Goal: Task Accomplishment & Management: Use online tool/utility

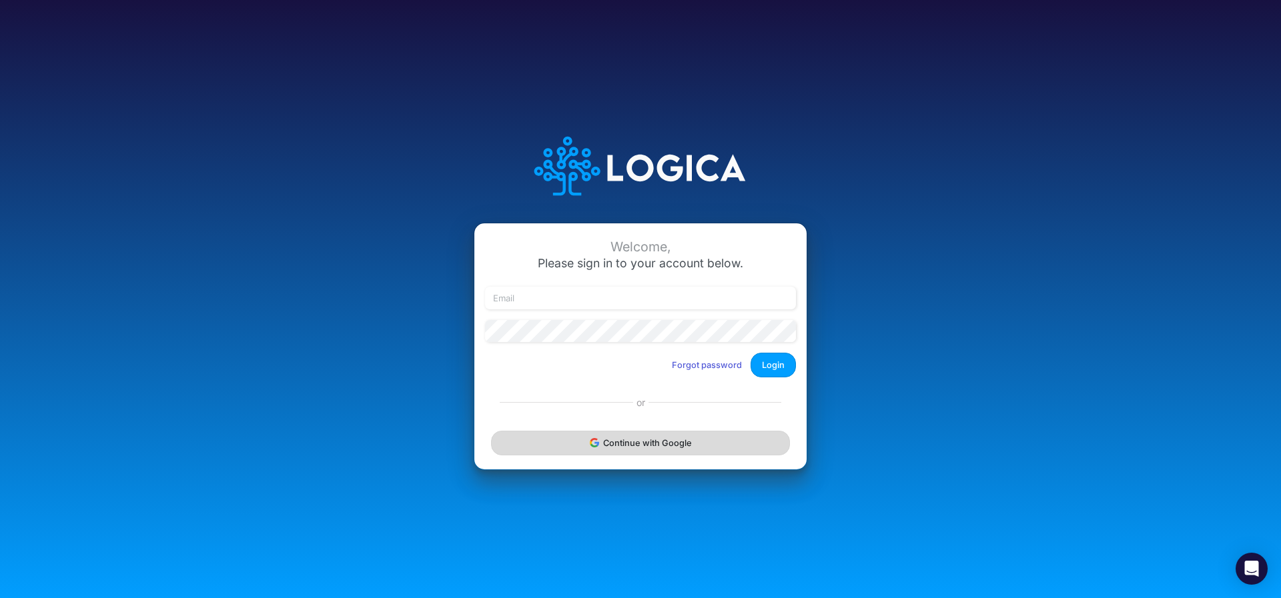
click at [614, 444] on button "Continue with Google" at bounding box center [640, 443] width 299 height 25
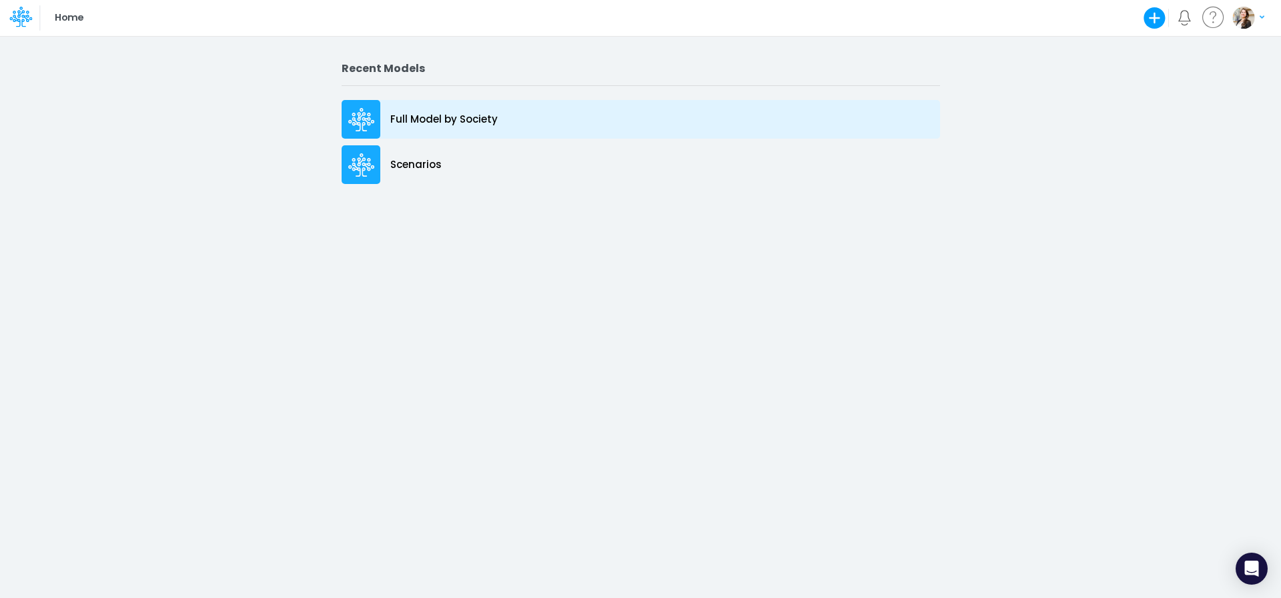
click at [465, 126] on p "Full Model by Society" at bounding box center [443, 119] width 107 height 15
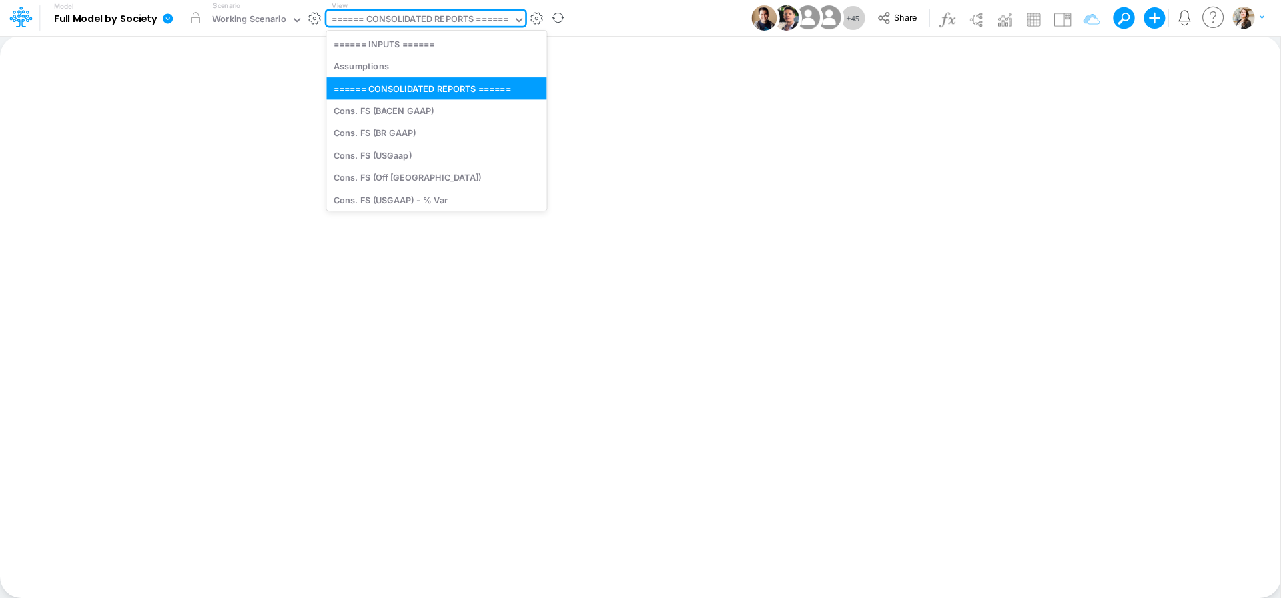
click at [411, 21] on div "====== CONSOLIDATED REPORTS ======" at bounding box center [420, 20] width 177 height 15
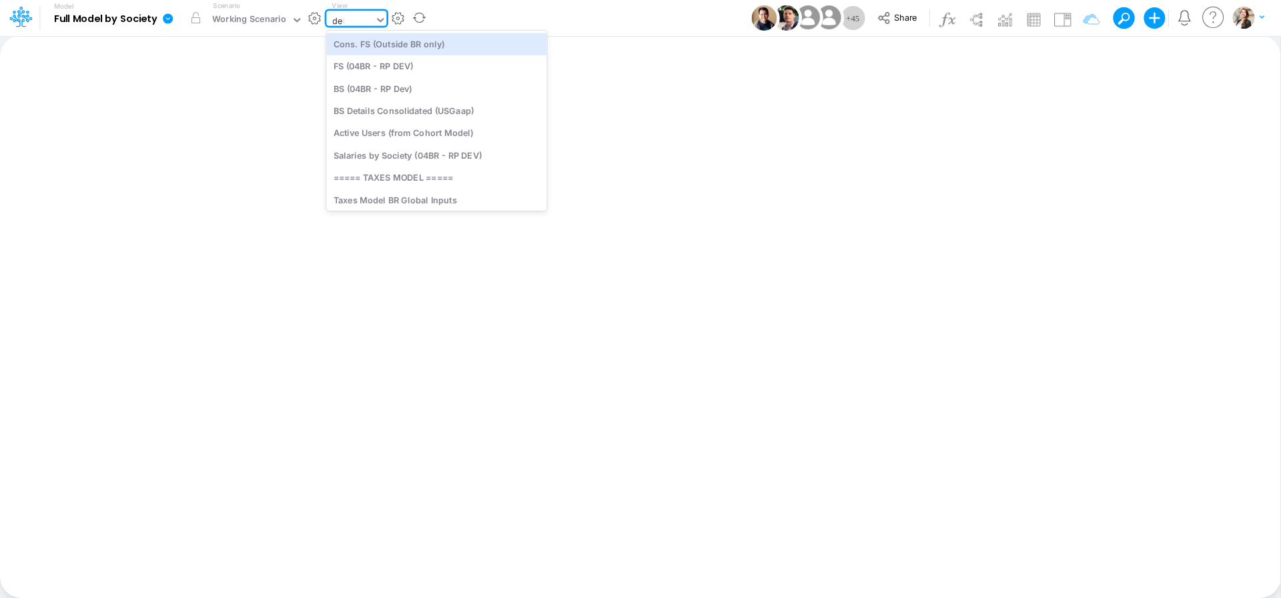
type input "debt"
click at [440, 47] on div "Debt Schedules - Loans" at bounding box center [416, 44] width 180 height 22
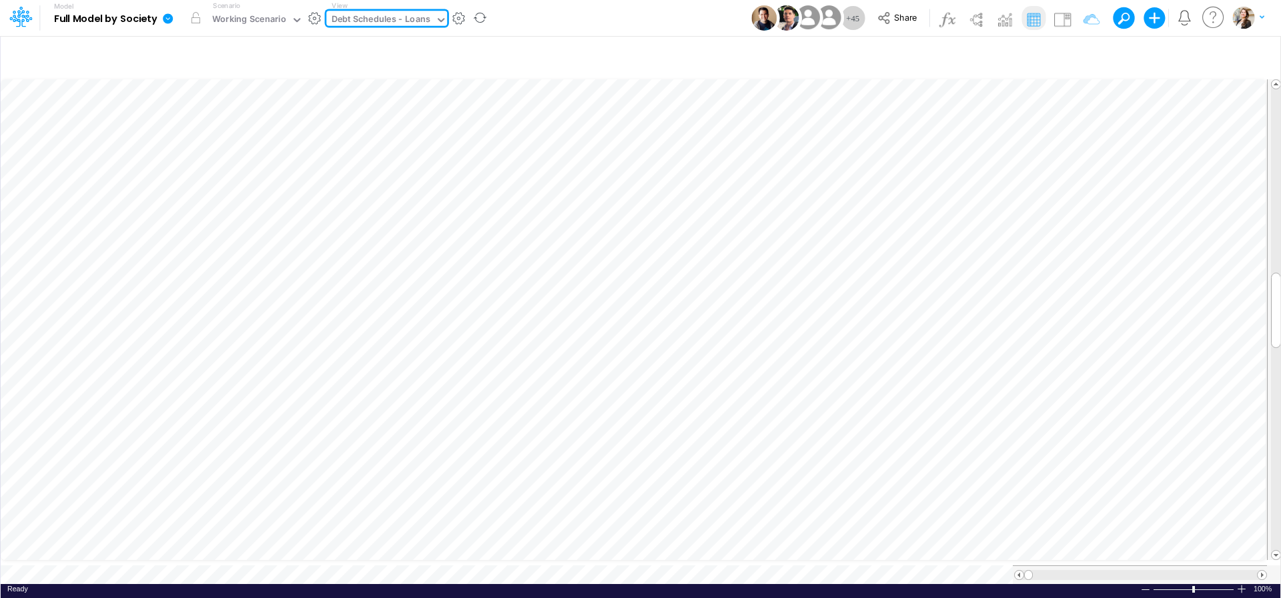
click at [341, 19] on div "Debt Schedules - Loans" at bounding box center [381, 20] width 99 height 15
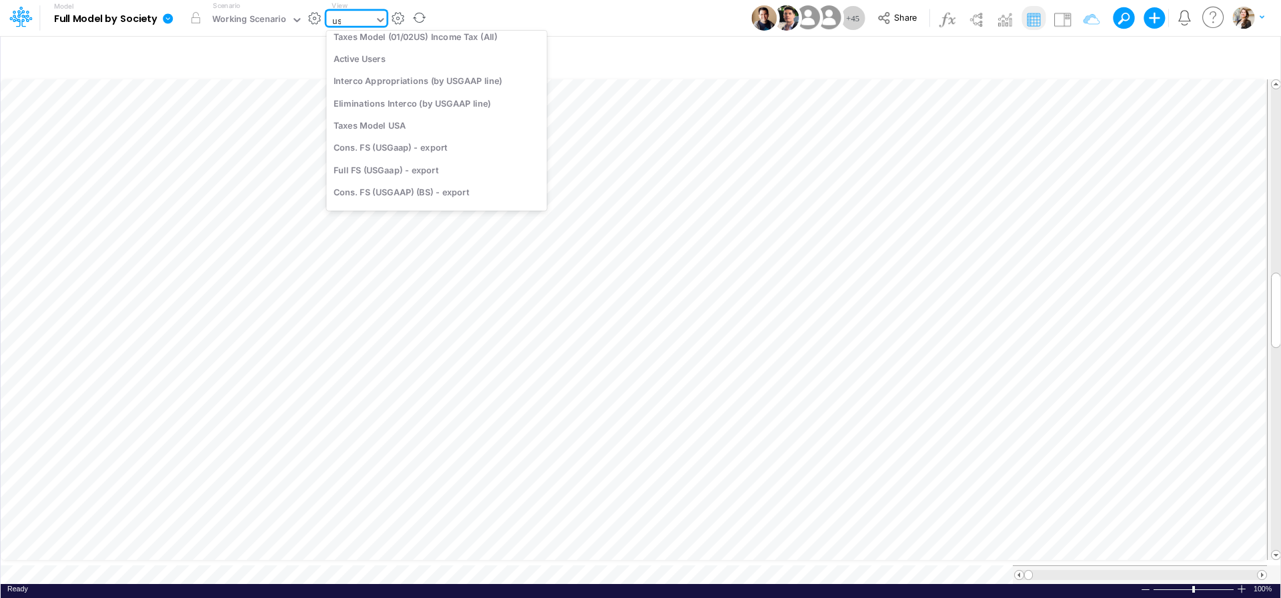
type input "usg"
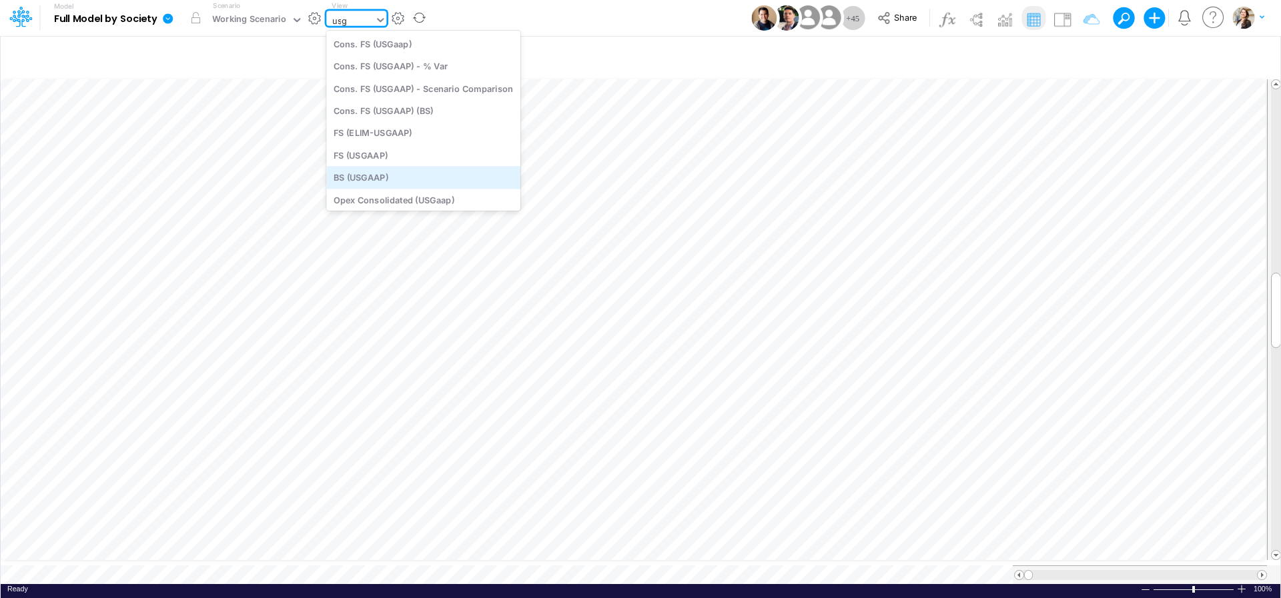
click at [386, 171] on div "BS (USGAAP)" at bounding box center [423, 178] width 194 height 22
type input "BS (USGAAP) - Detailed"
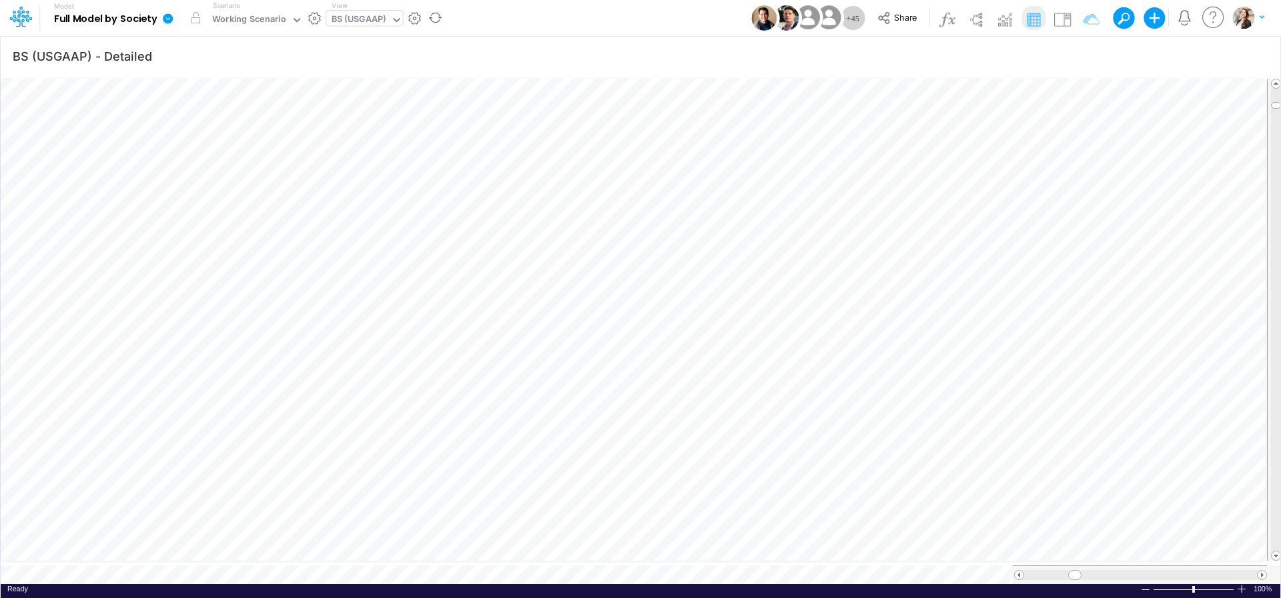
scroll to position [5, 41]
click at [1080, 53] on icon "button" at bounding box center [1083, 56] width 20 height 14
select select "tableSearchOR"
select select "notEqual"
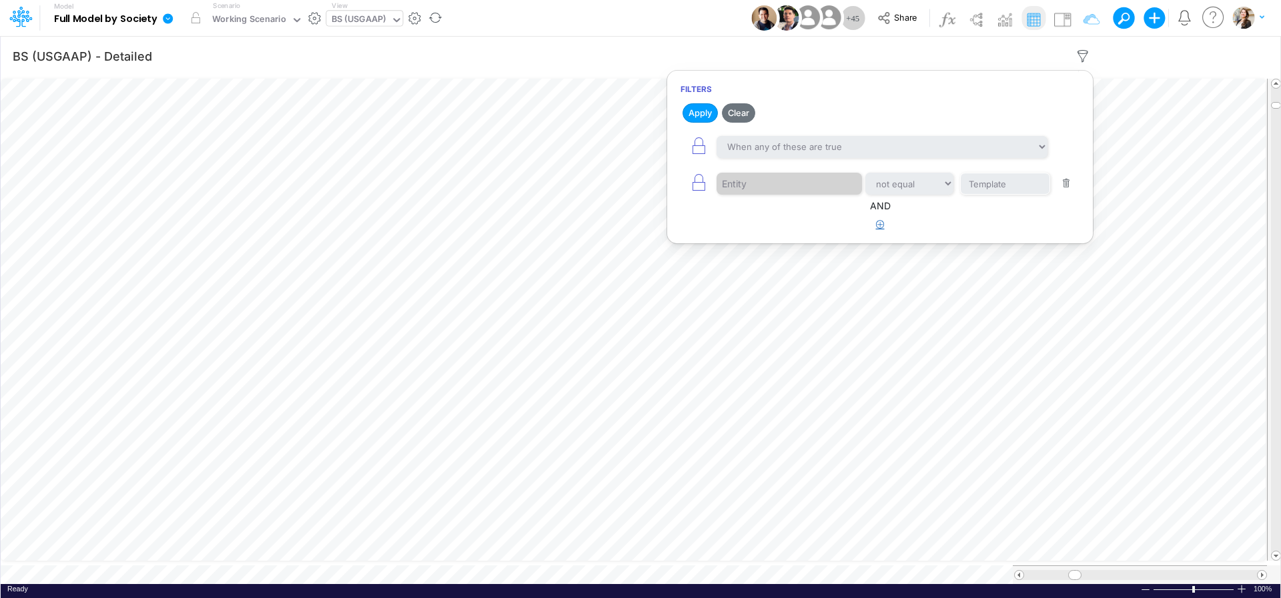
click at [875, 224] on button "button" at bounding box center [880, 225] width 26 height 22
click at [765, 272] on div at bounding box center [779, 267] width 127 height 23
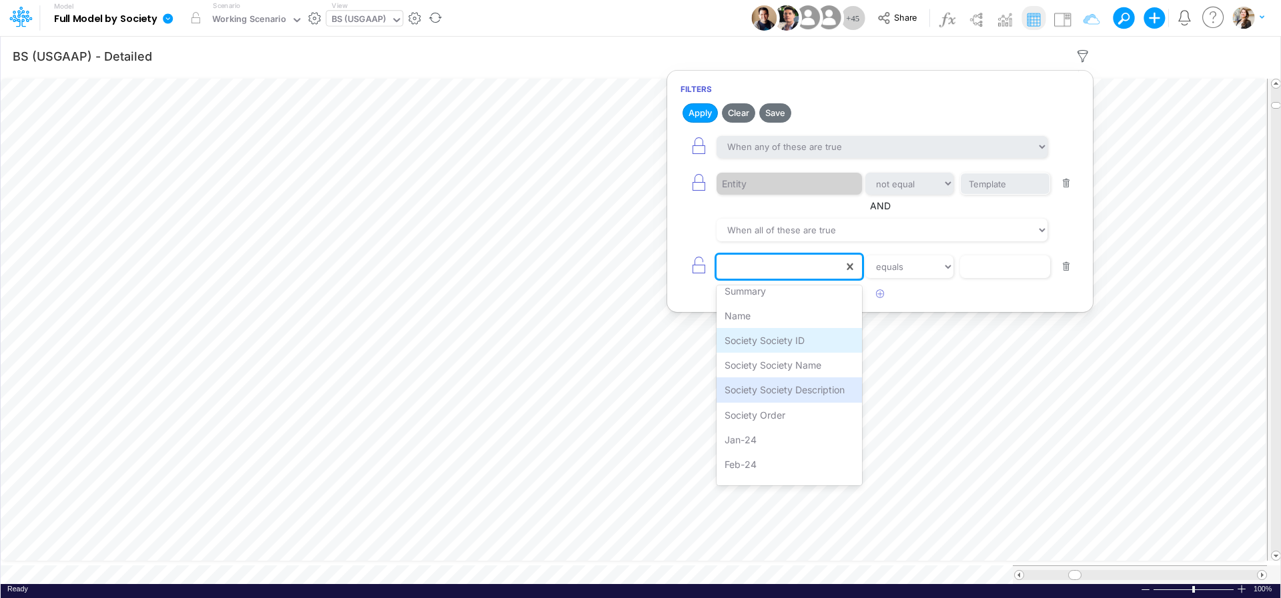
scroll to position [36, 0]
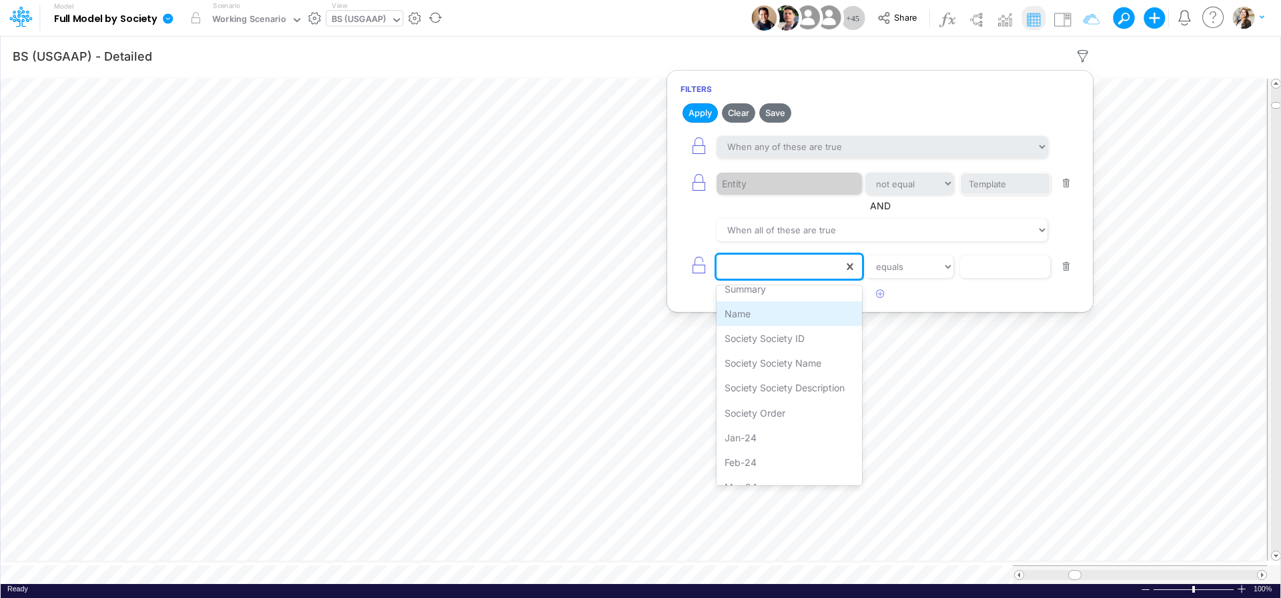
click at [745, 314] on div "Name" at bounding box center [788, 314] width 145 height 25
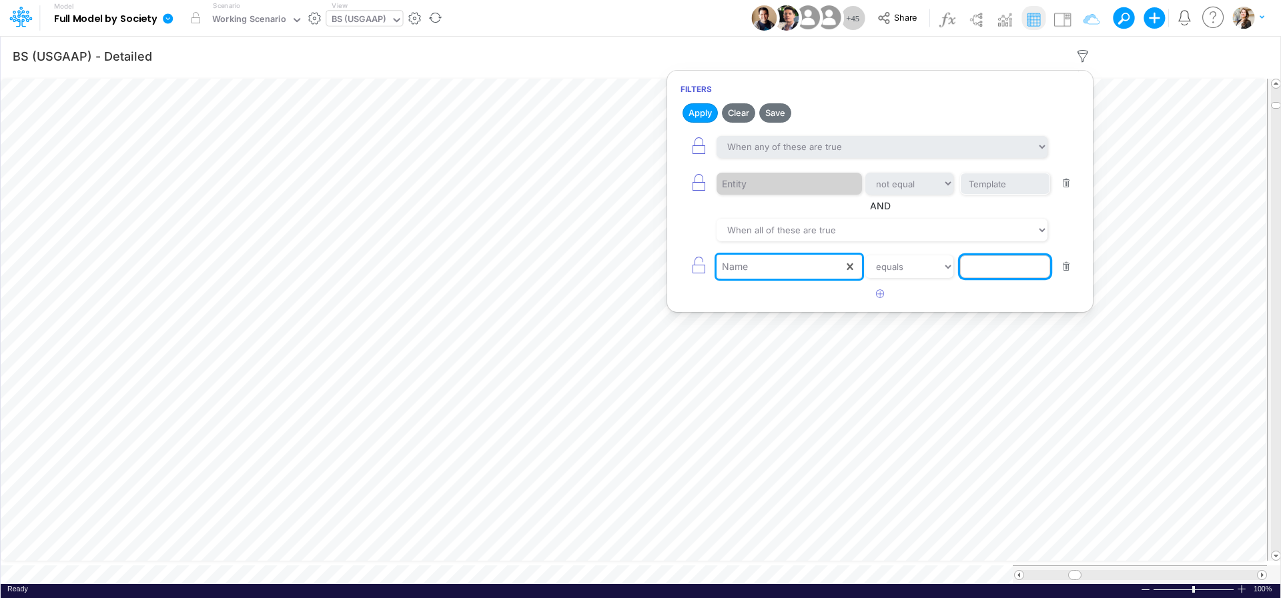
click at [981, 268] on input "text" at bounding box center [1005, 267] width 90 height 23
type input "Loan Payable"
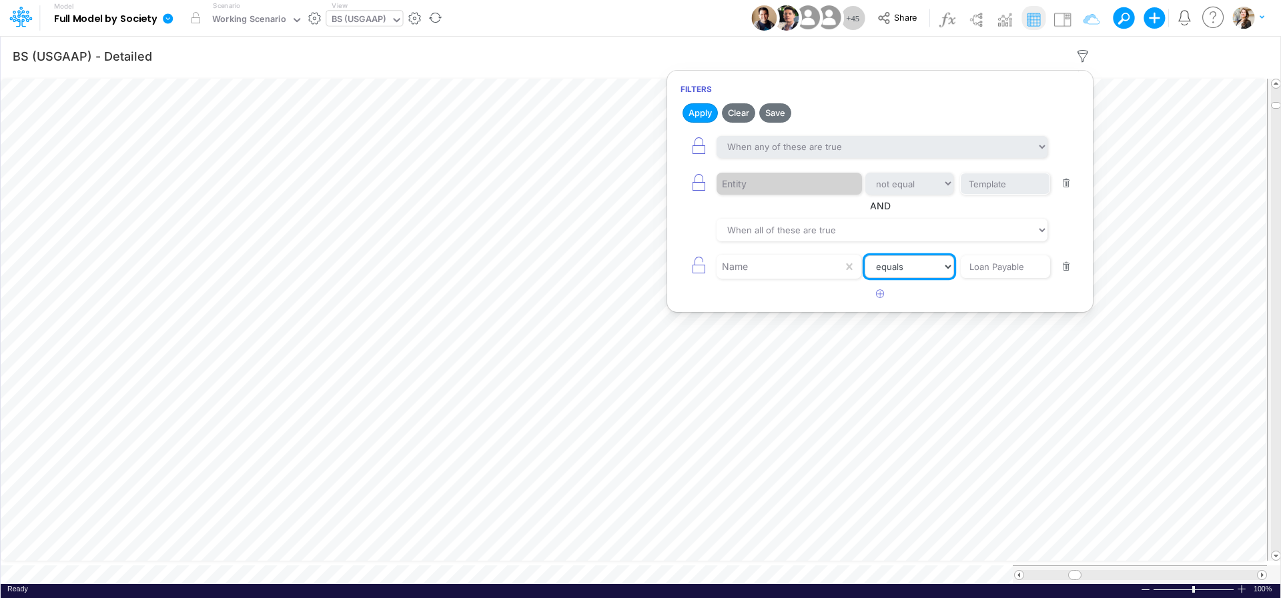
select select "contains"
click option "contains" at bounding box center [0, 0] width 0 height 0
click at [688, 112] on button "Apply" at bounding box center [699, 112] width 35 height 19
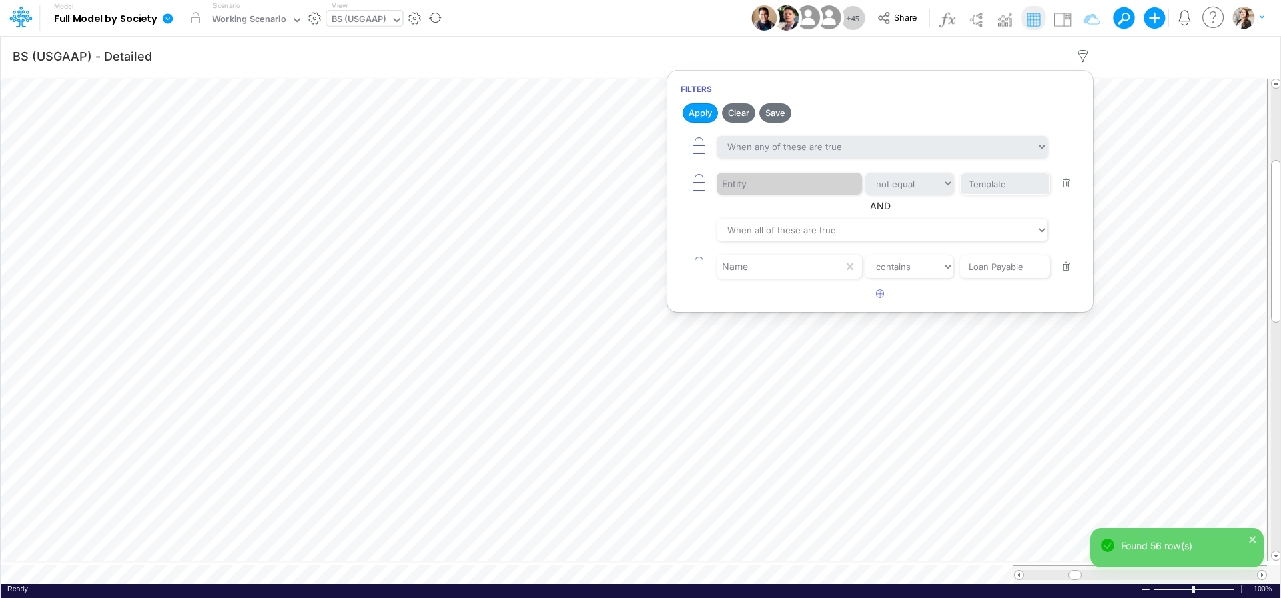
scroll to position [5, 38]
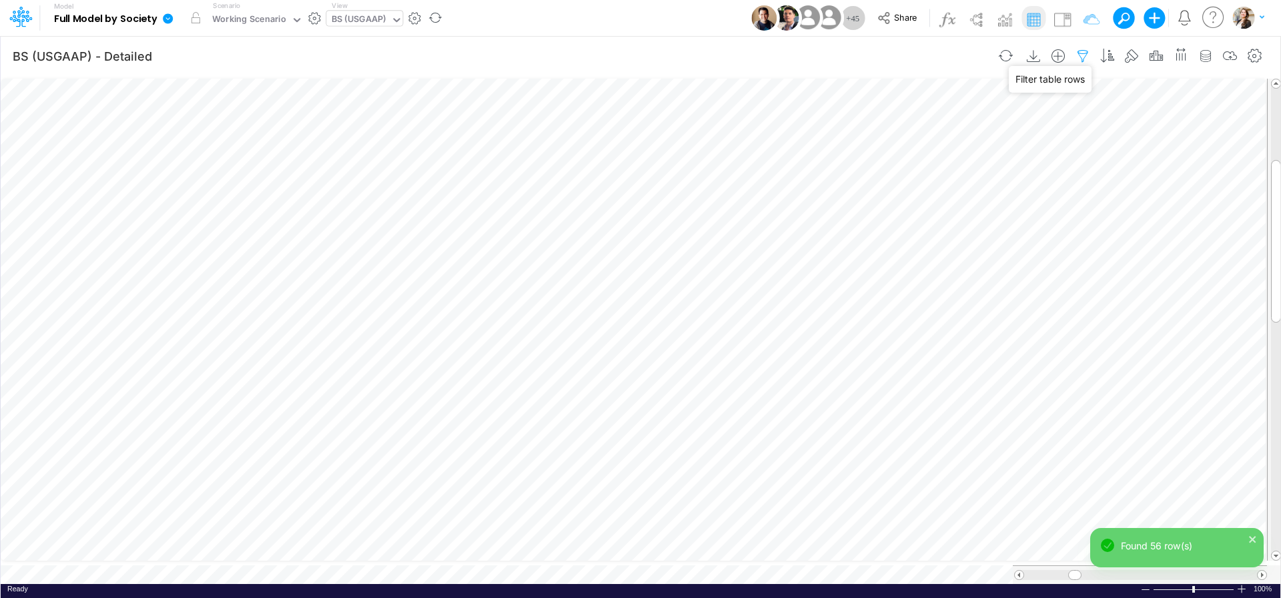
click at [1085, 54] on icon "button" at bounding box center [1083, 56] width 20 height 14
select select "tableSearchOR"
select select "notEqual"
select select "contains"
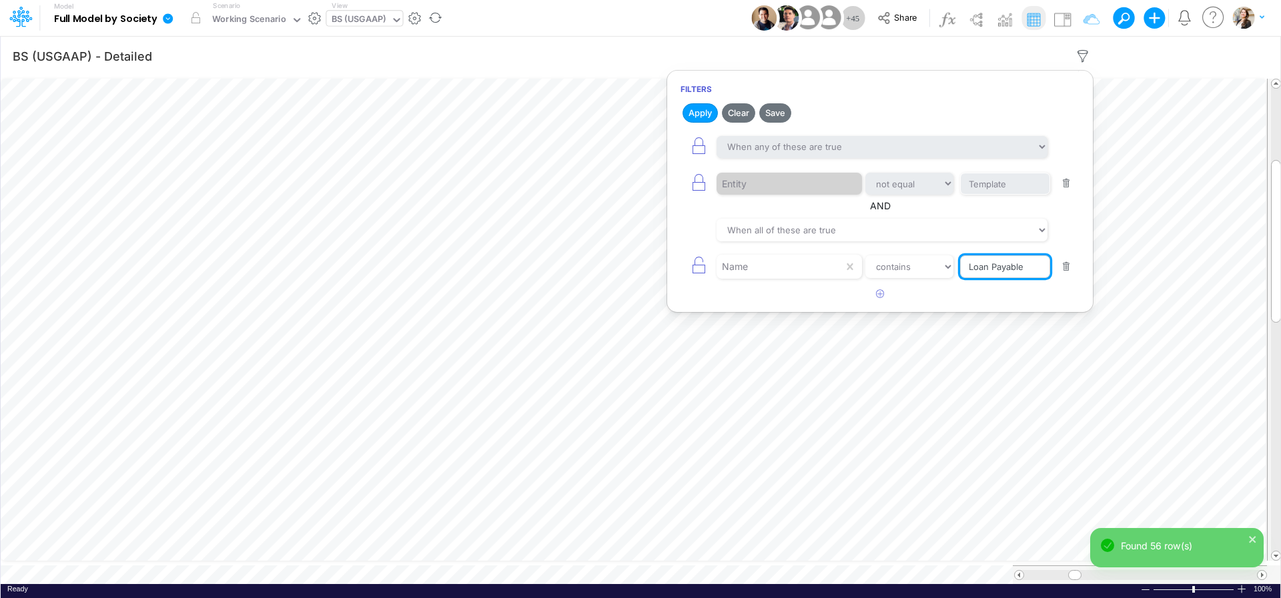
click at [1030, 269] on input "Loan Payable" at bounding box center [1005, 267] width 90 height 23
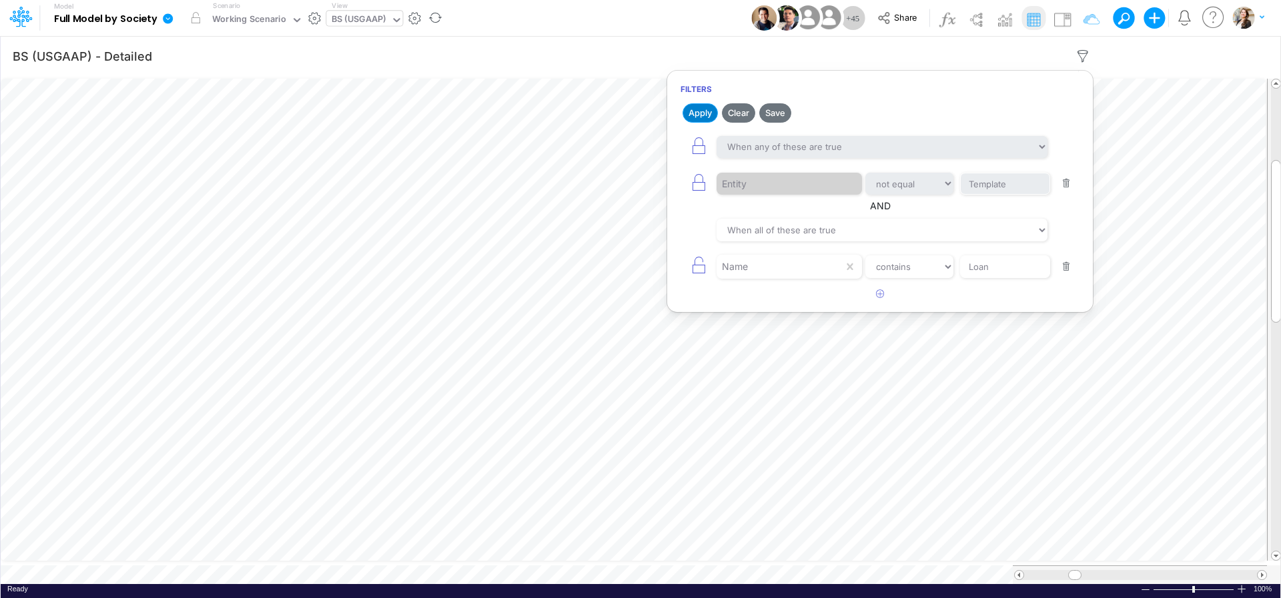
click at [700, 106] on button "Apply" at bounding box center [699, 112] width 35 height 19
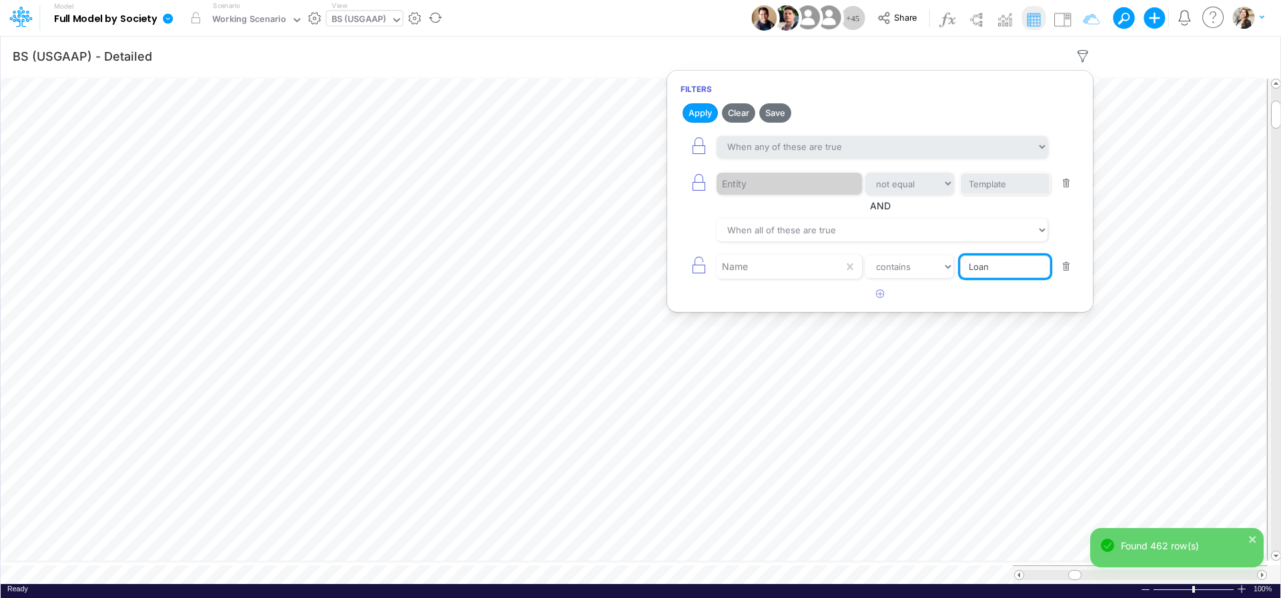
click at [997, 272] on input "Loan" at bounding box center [1005, 267] width 90 height 23
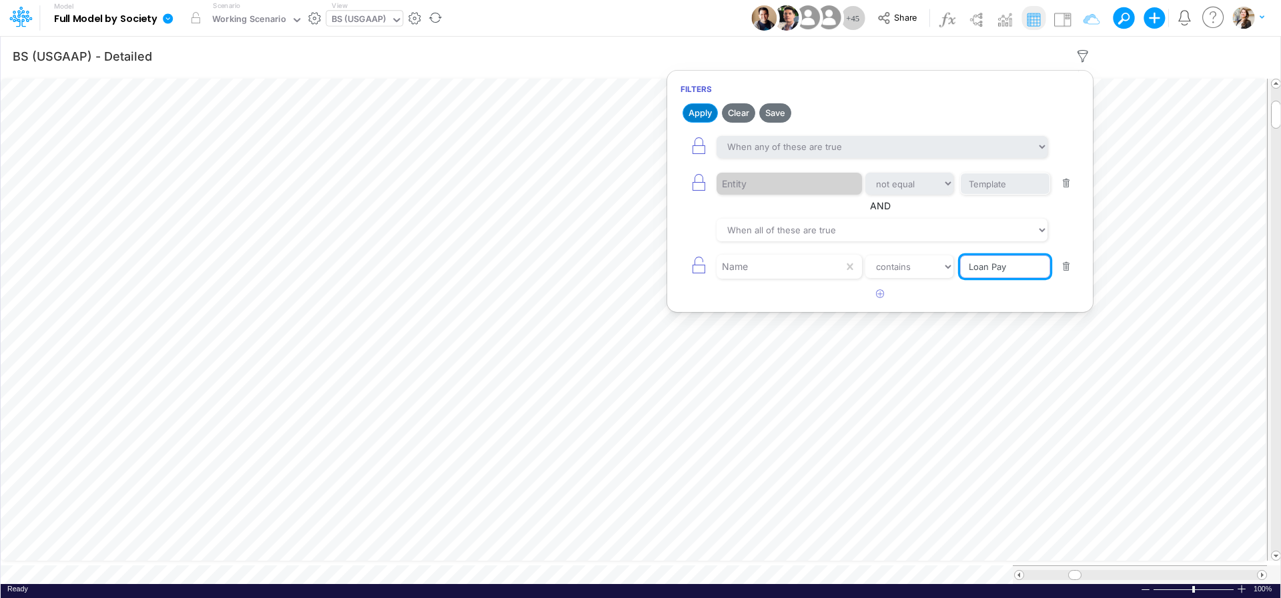
type input "Loan Pay"
click at [696, 111] on button "Apply" at bounding box center [699, 112] width 35 height 19
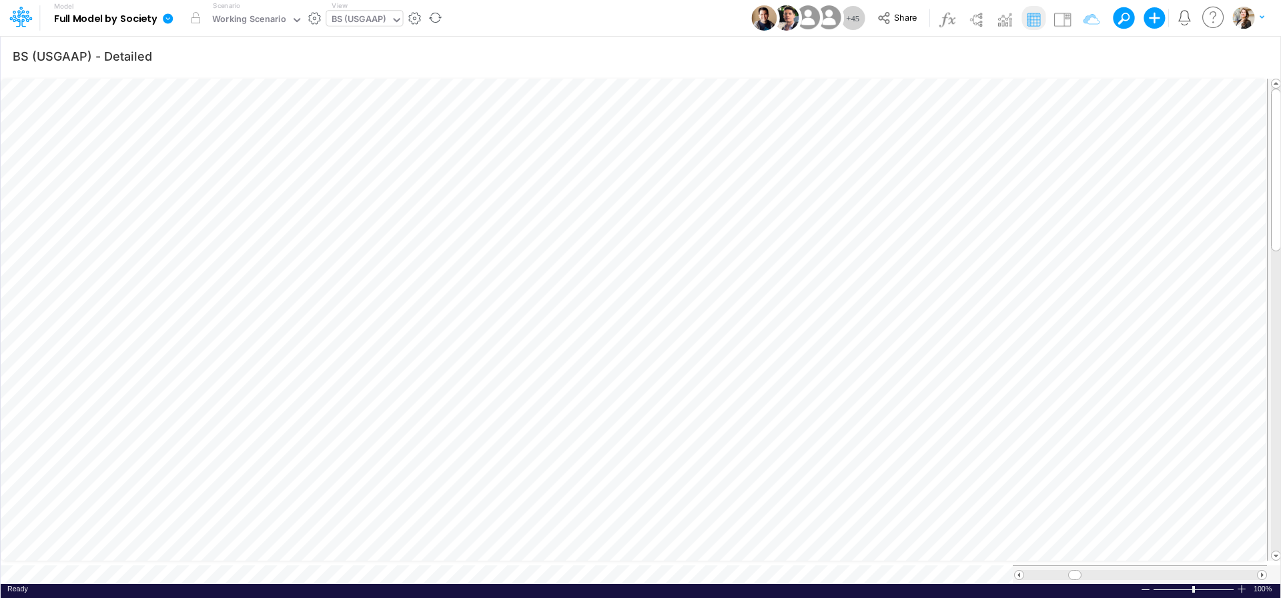
scroll to position [5, 43]
click at [923, 273] on icon "button" at bounding box center [929, 266] width 20 height 14
click at [1085, 57] on icon "button" at bounding box center [1083, 56] width 20 height 14
select select "tableSearchOR"
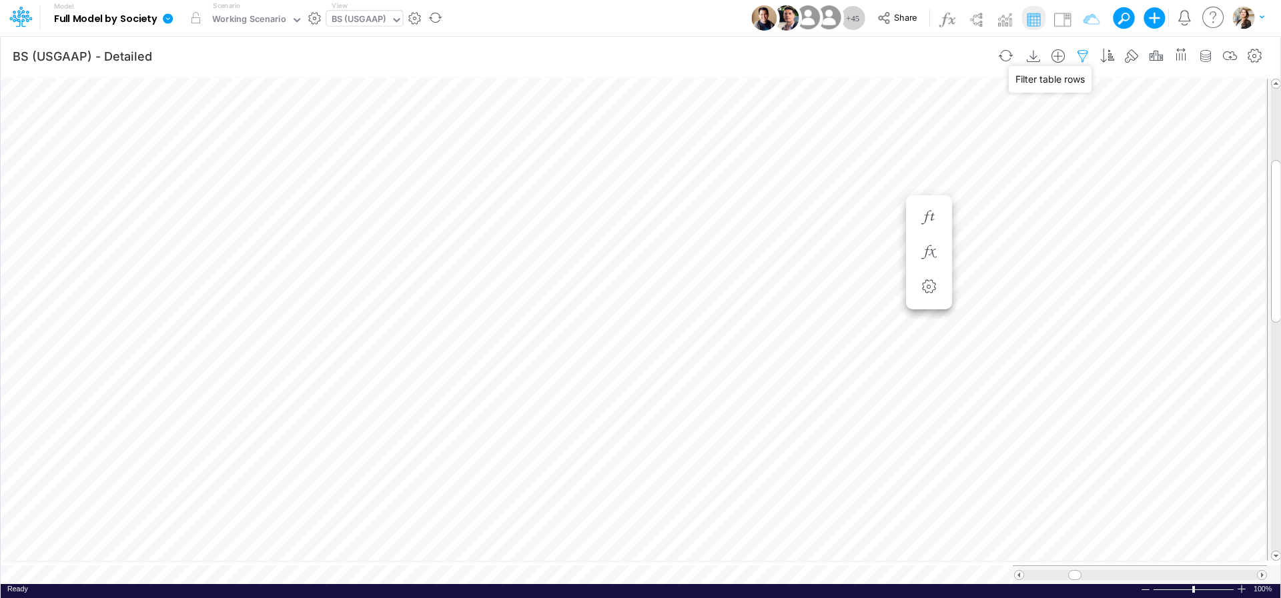
select select "notEqual"
select select "contains"
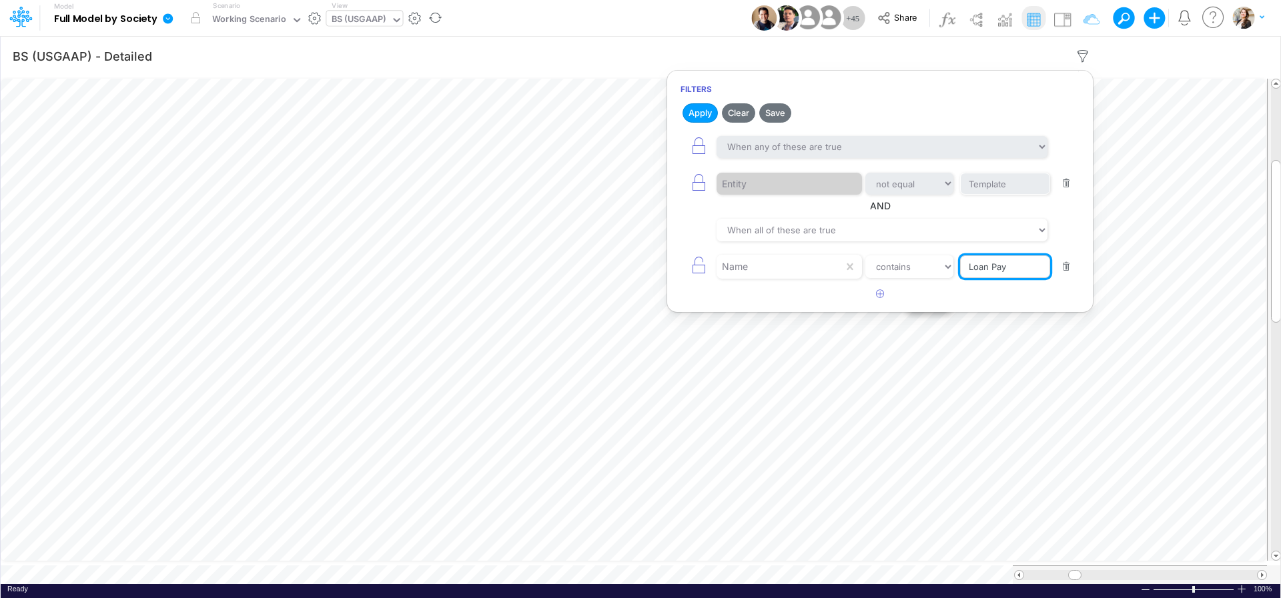
click at [1009, 267] on input "Loan Pay" at bounding box center [1005, 267] width 90 height 23
type input "Loan Payables"
click at [702, 112] on button "Apply" at bounding box center [699, 112] width 35 height 19
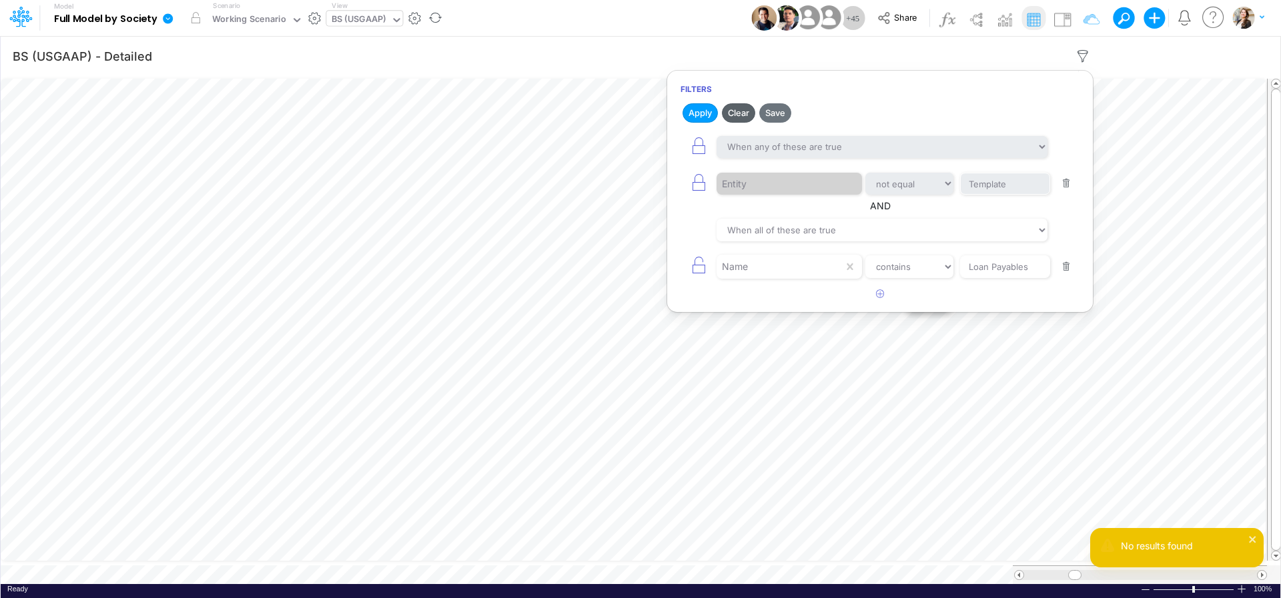
click at [745, 113] on button "Clear" at bounding box center [738, 112] width 33 height 19
select select "equals"
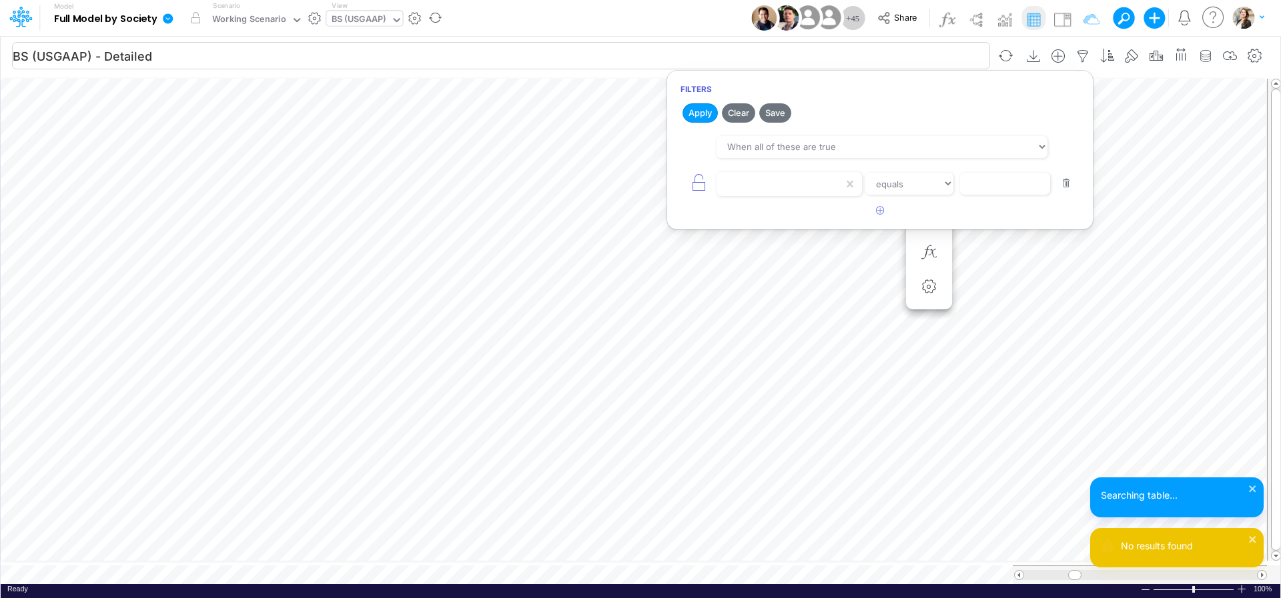
click at [857, 55] on input "BS (USGAAP) - Detailed" at bounding box center [501, 55] width 978 height 27
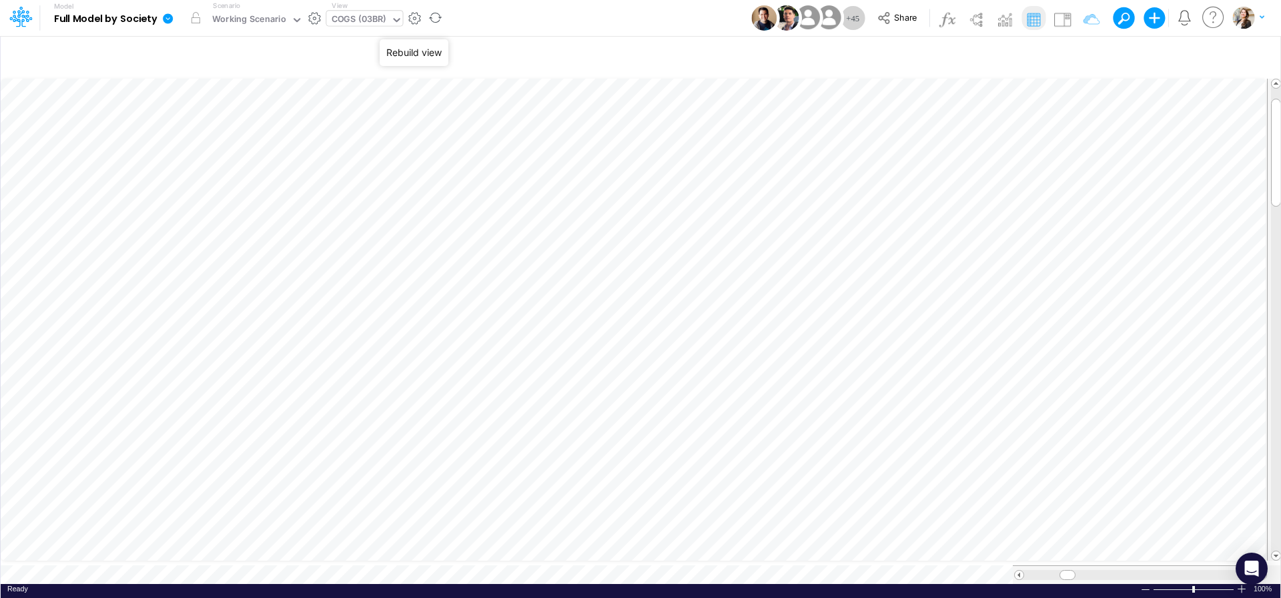
click at [351, 23] on div "COGS (03BR)" at bounding box center [359, 20] width 55 height 15
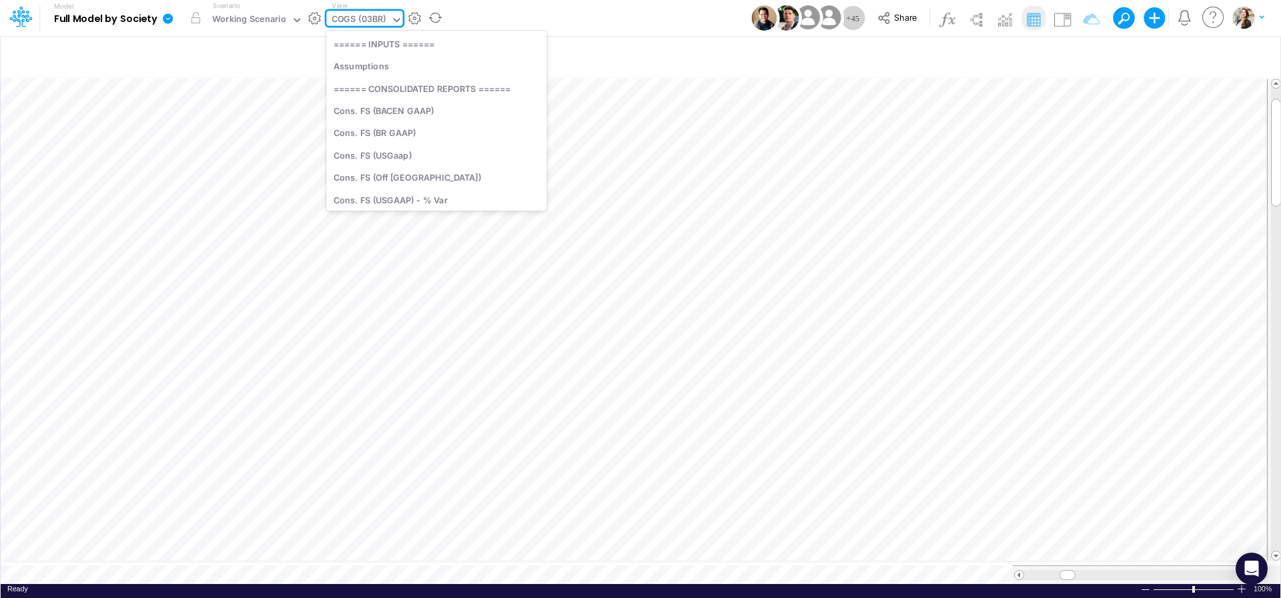
scroll to position [652, 0]
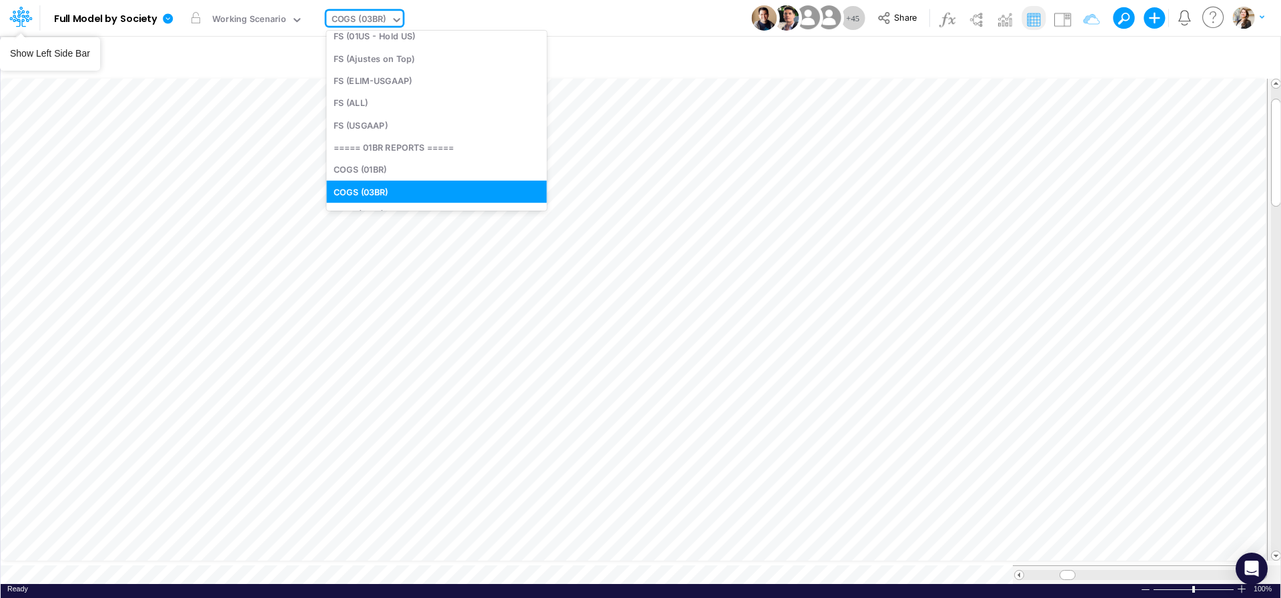
click at [17, 18] on icon at bounding box center [20, 16] width 23 height 23
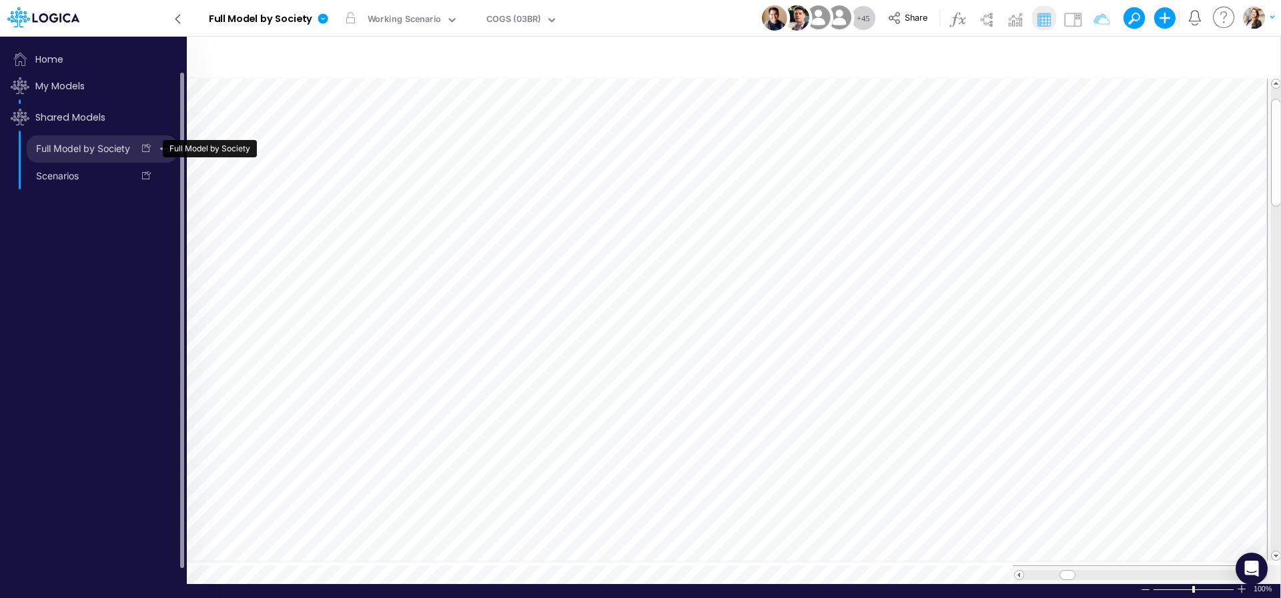
click at [54, 149] on link "Full Model by Society" at bounding box center [80, 148] width 106 height 21
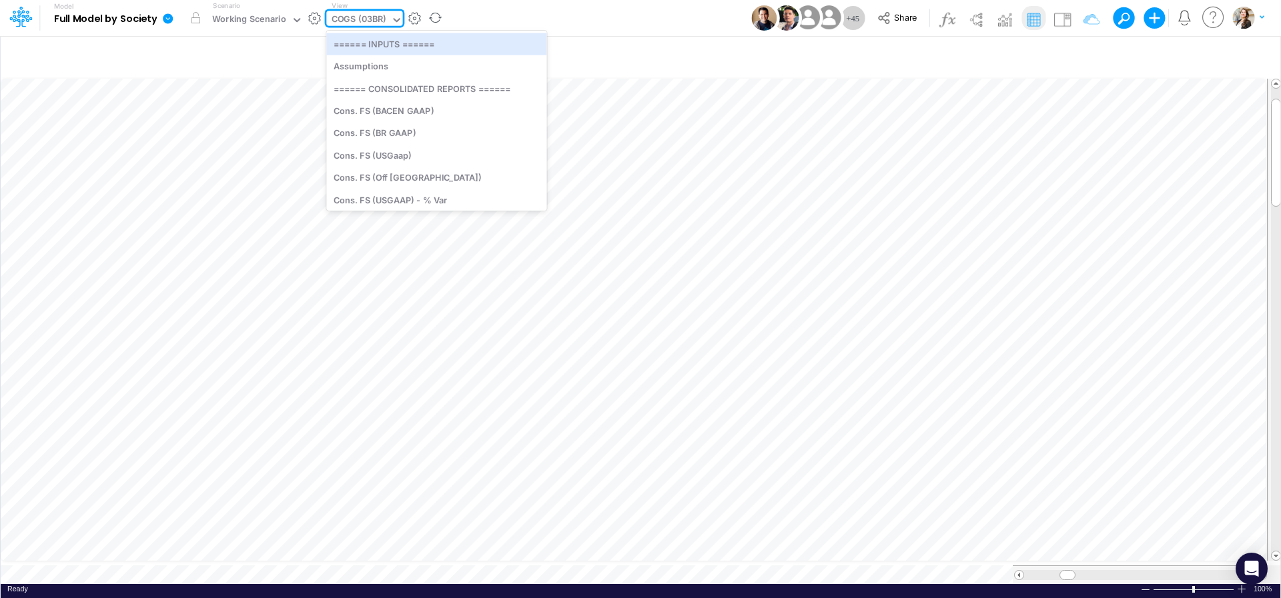
click at [332, 19] on div "COGS (03BR)" at bounding box center [359, 20] width 55 height 15
type input "us"
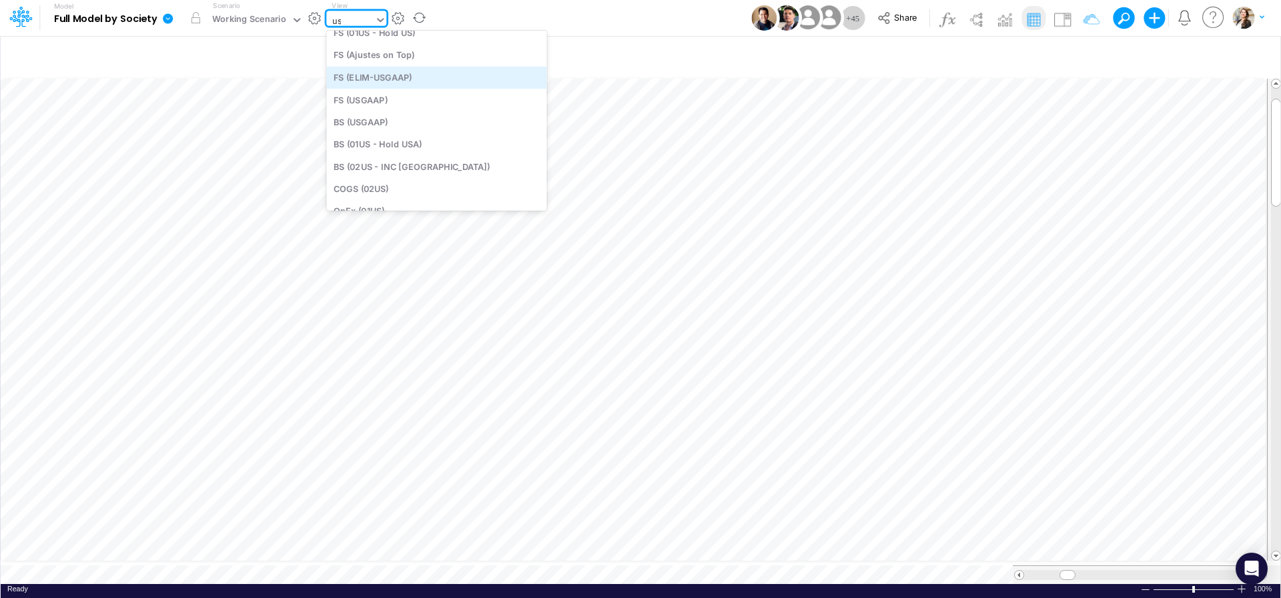
scroll to position [191, 0]
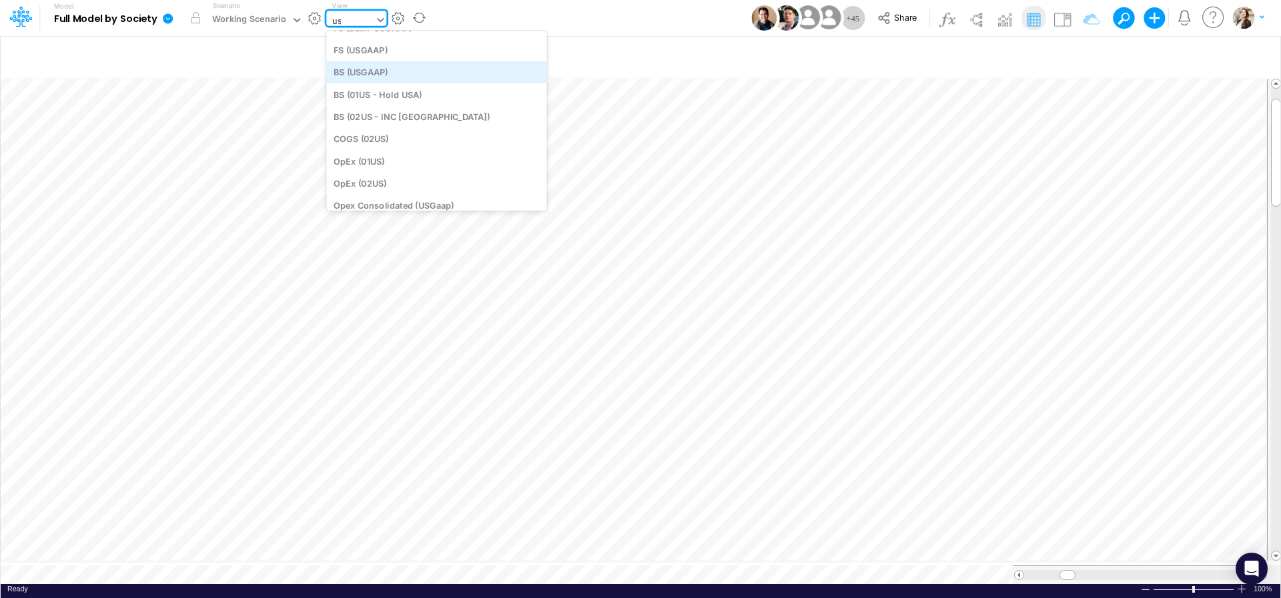
click at [394, 73] on div "BS (USGAAP)" at bounding box center [436, 72] width 220 height 22
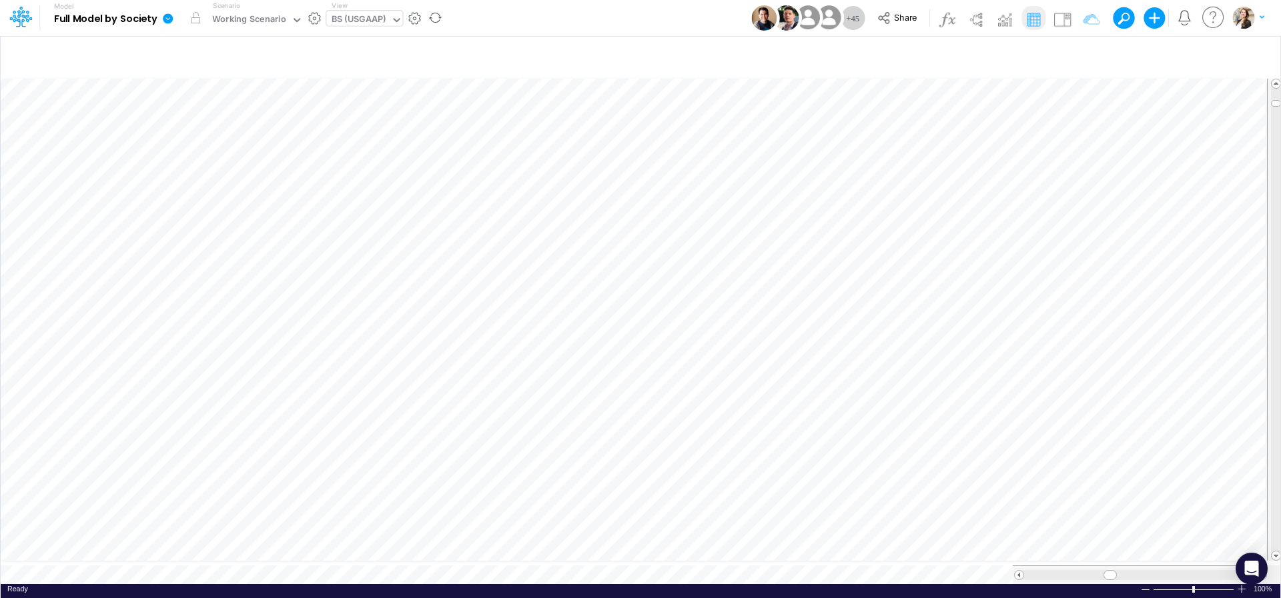
scroll to position [5, 43]
click at [1085, 54] on icon "button" at bounding box center [1083, 56] width 20 height 14
select select "tableSearchOR"
select select "notEqual"
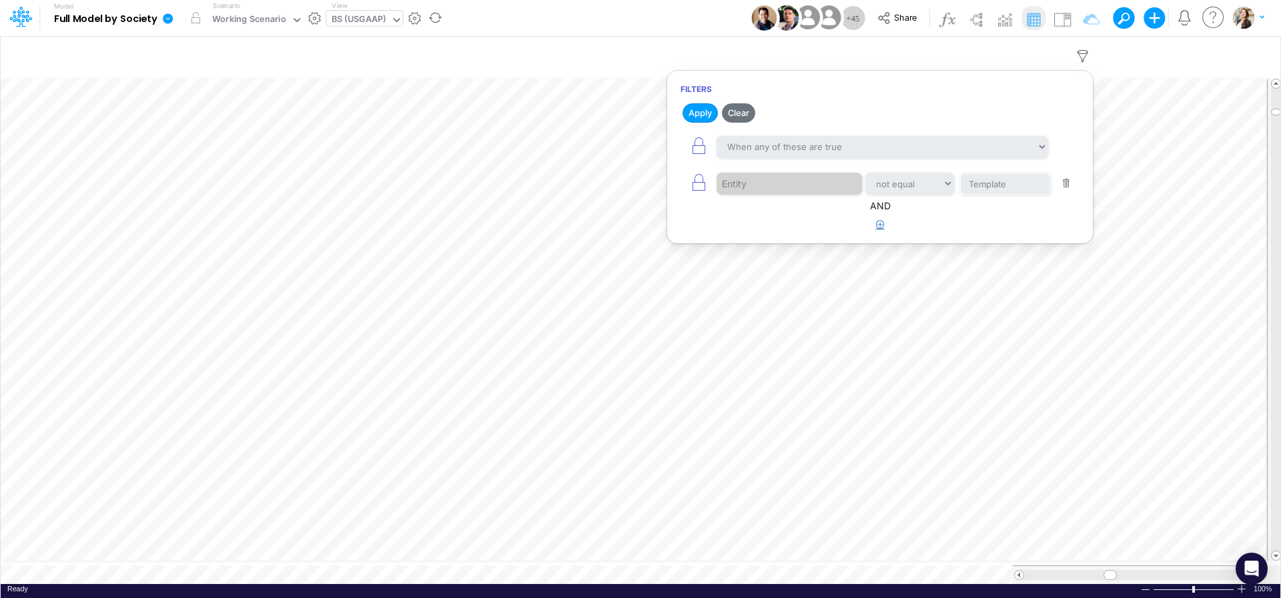
click at [883, 221] on icon "button" at bounding box center [880, 224] width 9 height 9
click at [762, 278] on div at bounding box center [779, 267] width 127 height 23
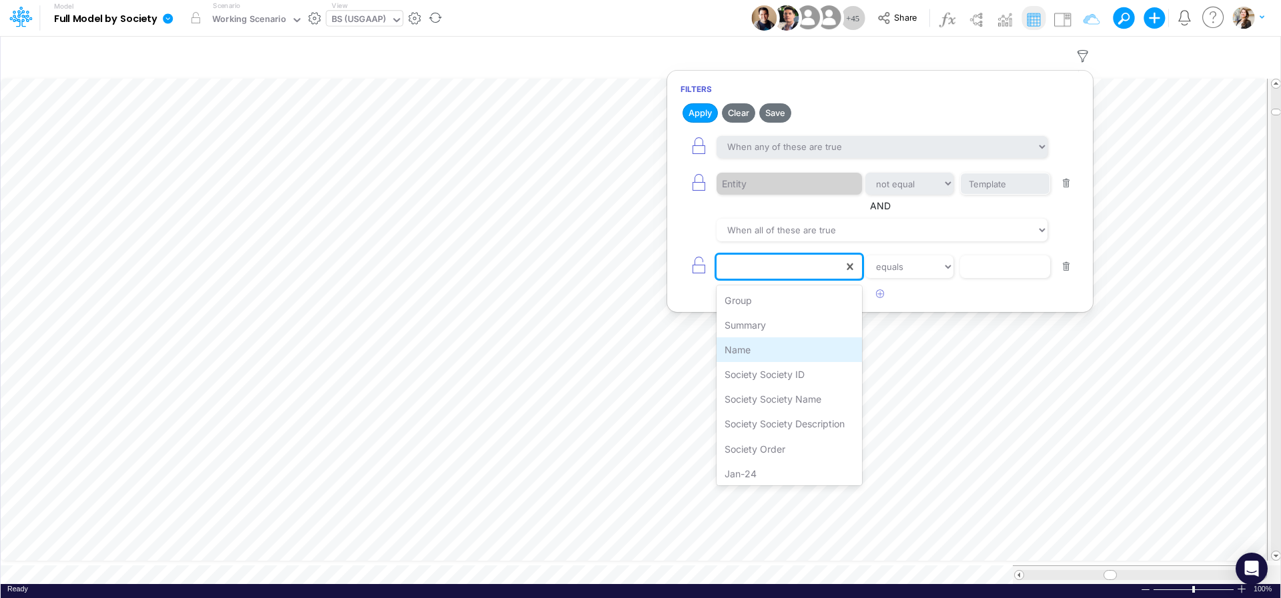
click at [749, 350] on div "Name" at bounding box center [788, 350] width 145 height 25
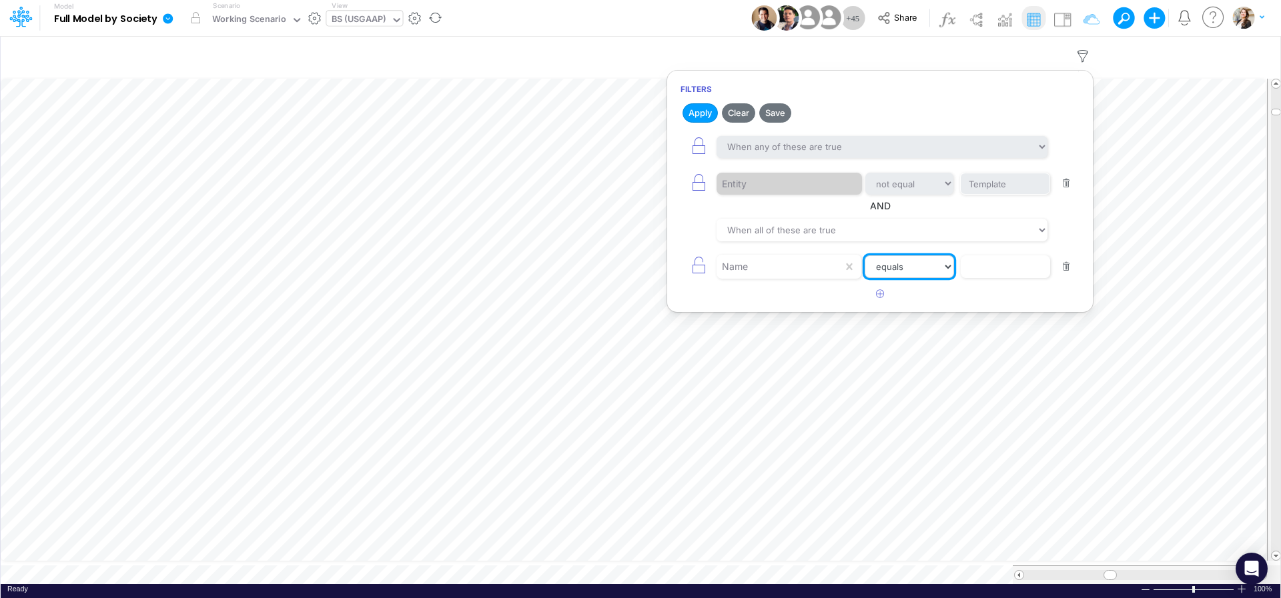
select select "contains"
click option "contains" at bounding box center [0, 0] width 0 height 0
click at [981, 270] on input "text" at bounding box center [1005, 267] width 90 height 23
type input "Loan Payable"
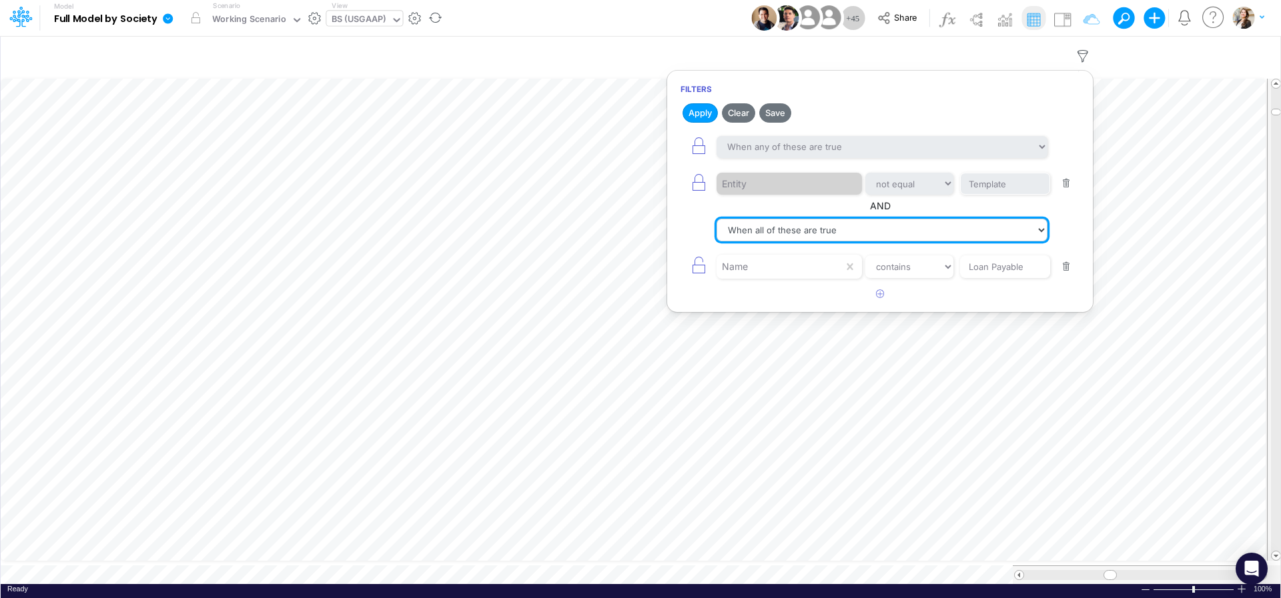
select select "tableSearchOR"
click option "When any of these are true" at bounding box center [0, 0] width 0 height 0
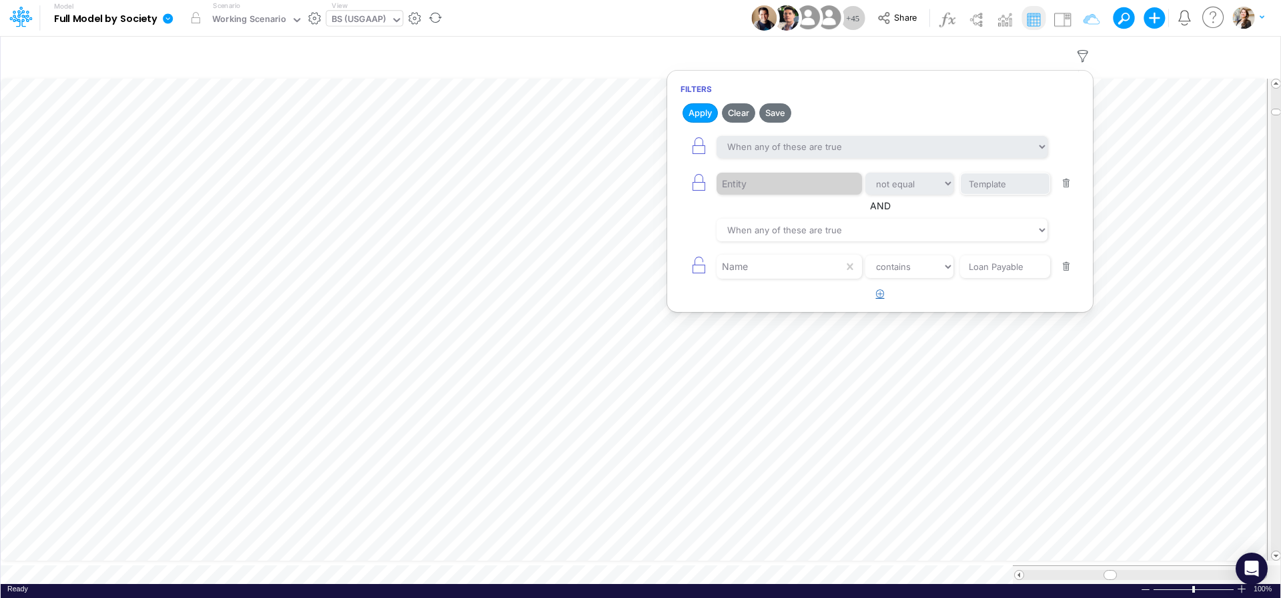
click at [876, 296] on icon "button" at bounding box center [880, 294] width 9 height 9
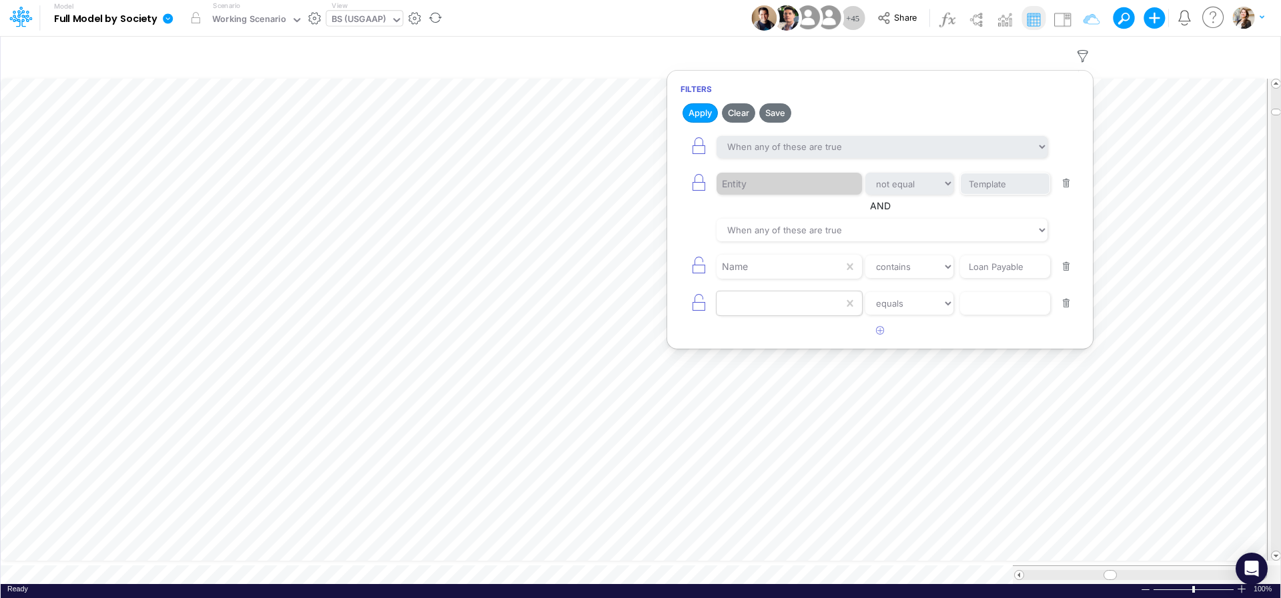
click at [799, 301] on div at bounding box center [779, 303] width 127 height 23
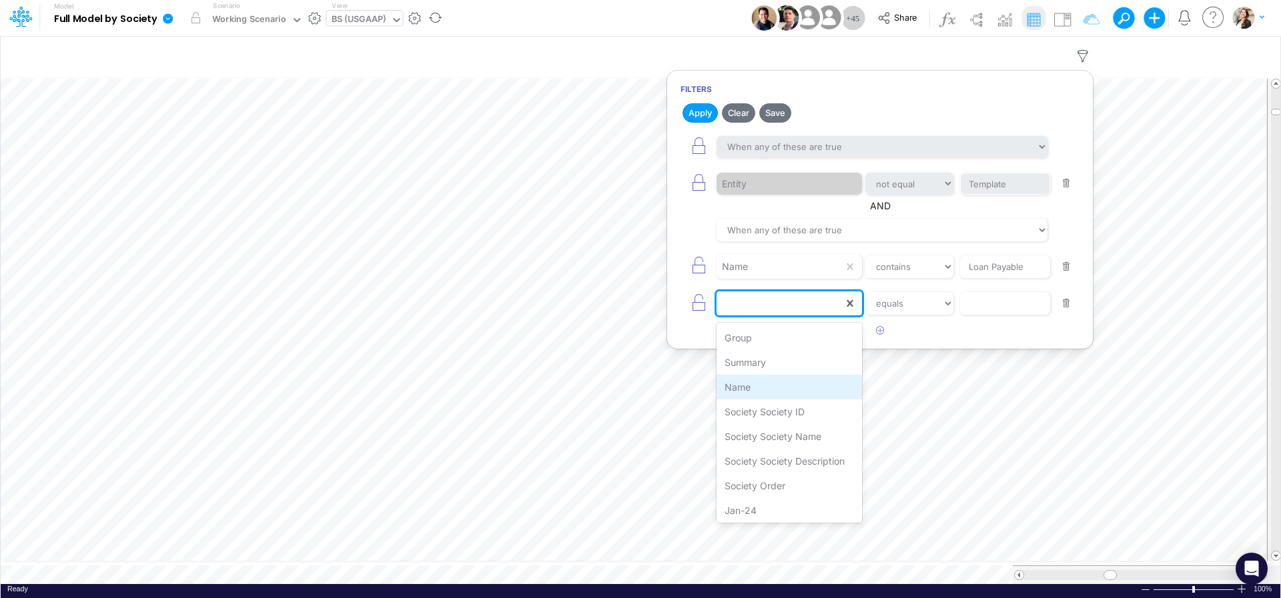
click at [773, 380] on div "Name" at bounding box center [788, 387] width 145 height 25
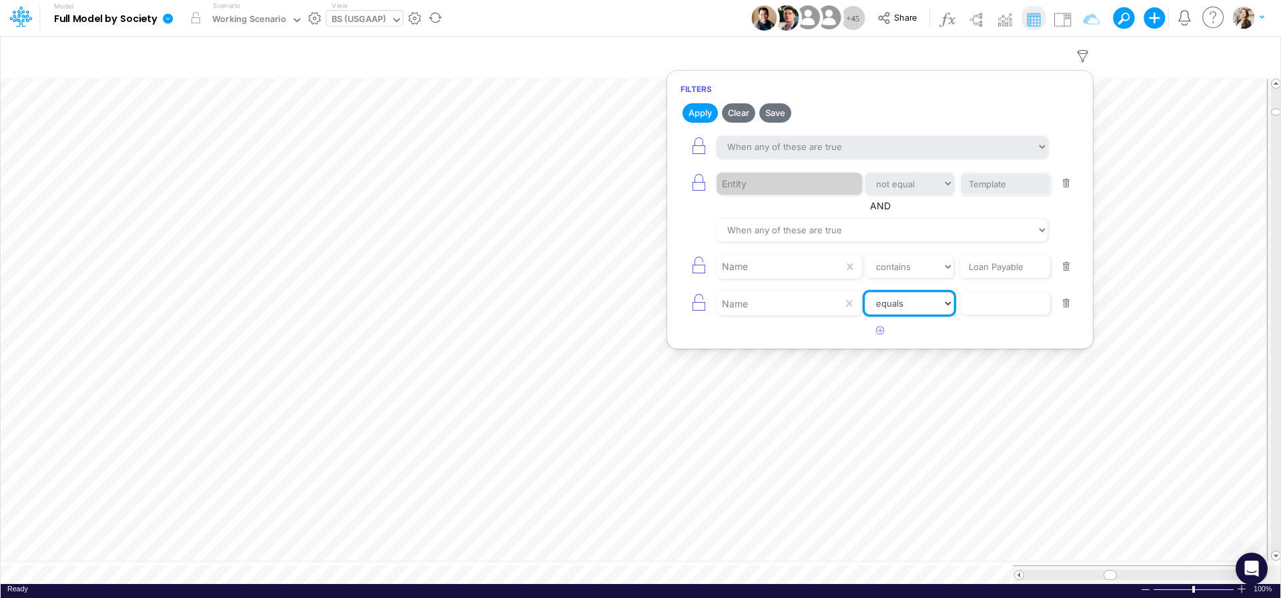
select select "contains"
click option "contains" at bounding box center [0, 0] width 0 height 0
click at [977, 305] on input "text" at bounding box center [1005, 303] width 90 height 23
type input "Loans Payables"
click at [685, 113] on button "Apply" at bounding box center [699, 112] width 35 height 19
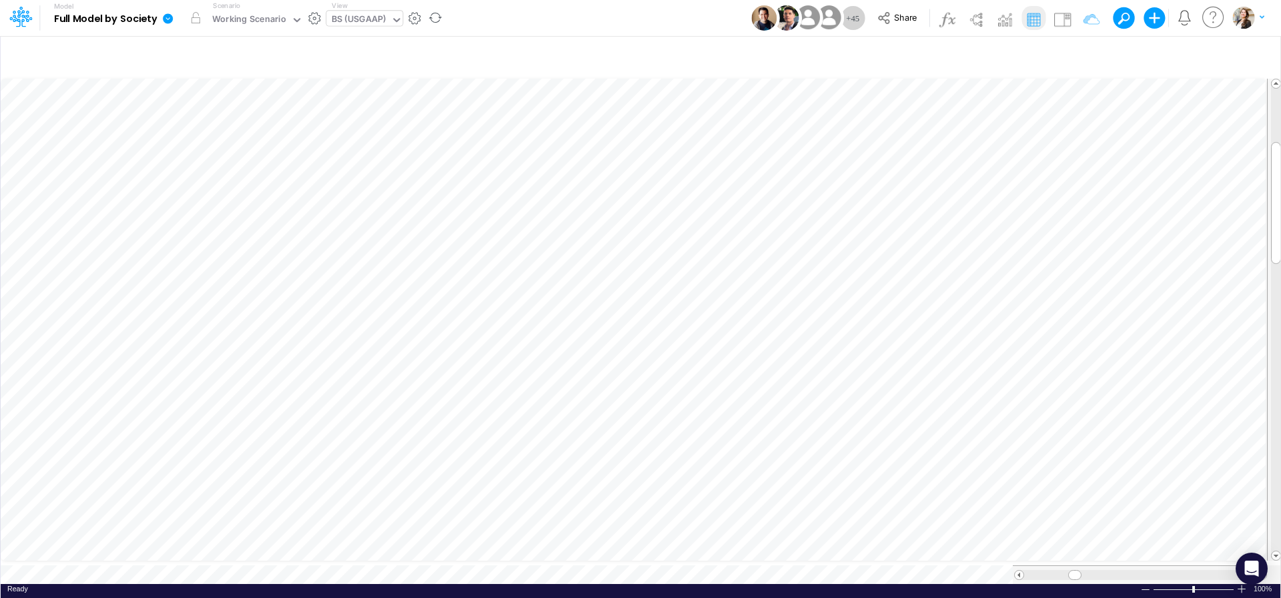
scroll to position [5, 41]
click at [358, 13] on div "BS (USGAAP)" at bounding box center [358, 21] width 64 height 20
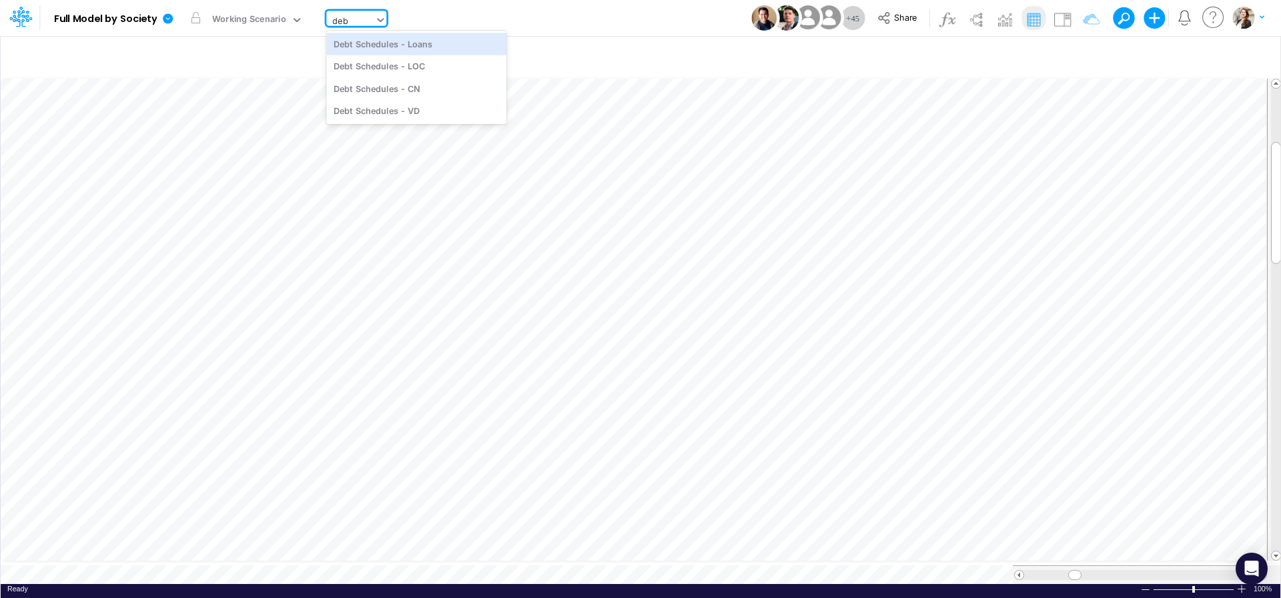
scroll to position [0, 0]
type input "debt"
click at [356, 41] on div "Debt Schedules - Loans" at bounding box center [416, 44] width 180 height 22
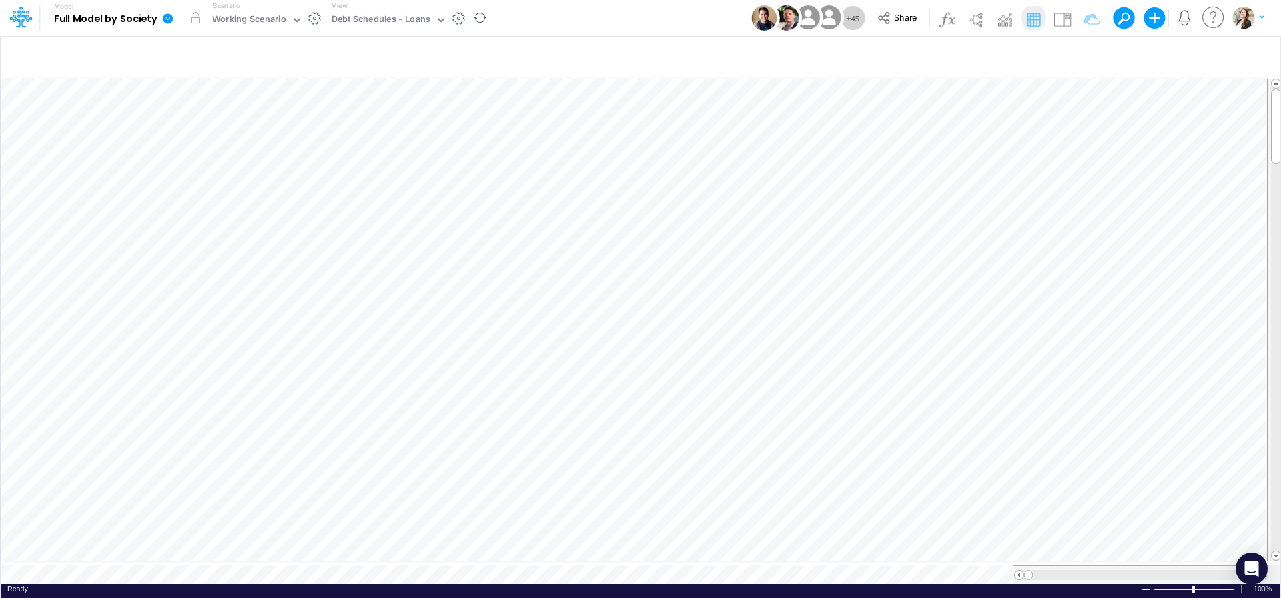
scroll to position [5, 20]
click at [1088, 54] on icon "button" at bounding box center [1083, 56] width 20 height 14
select select "notEqual"
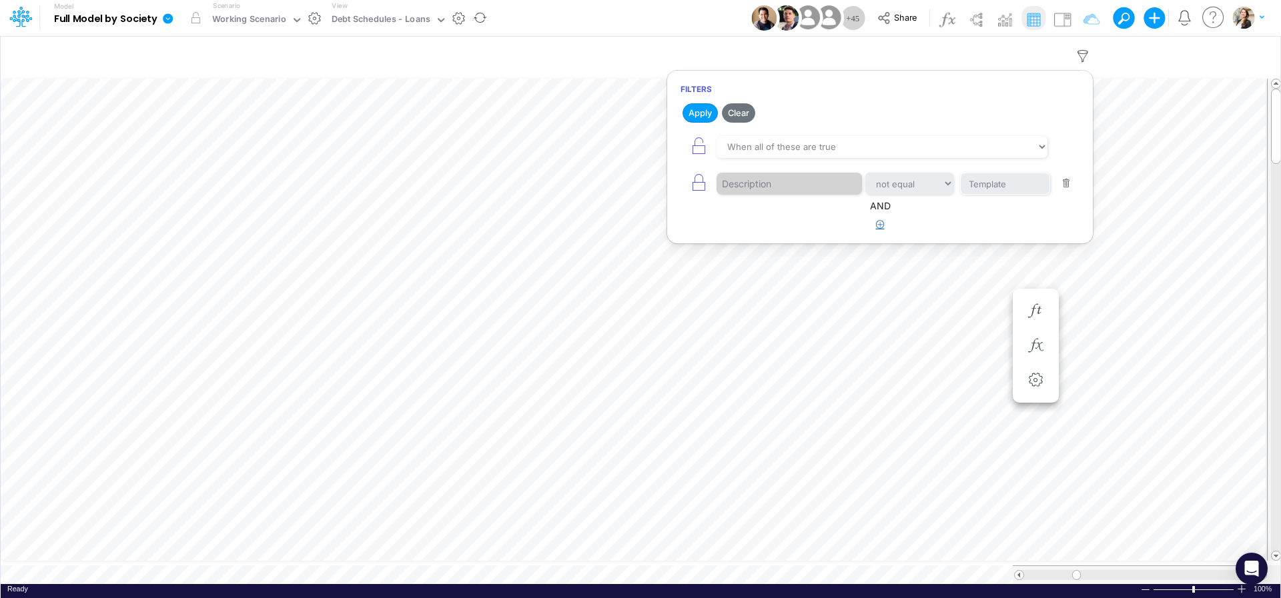
click at [877, 224] on icon "button" at bounding box center [880, 224] width 9 height 9
click at [775, 272] on div at bounding box center [779, 267] width 127 height 23
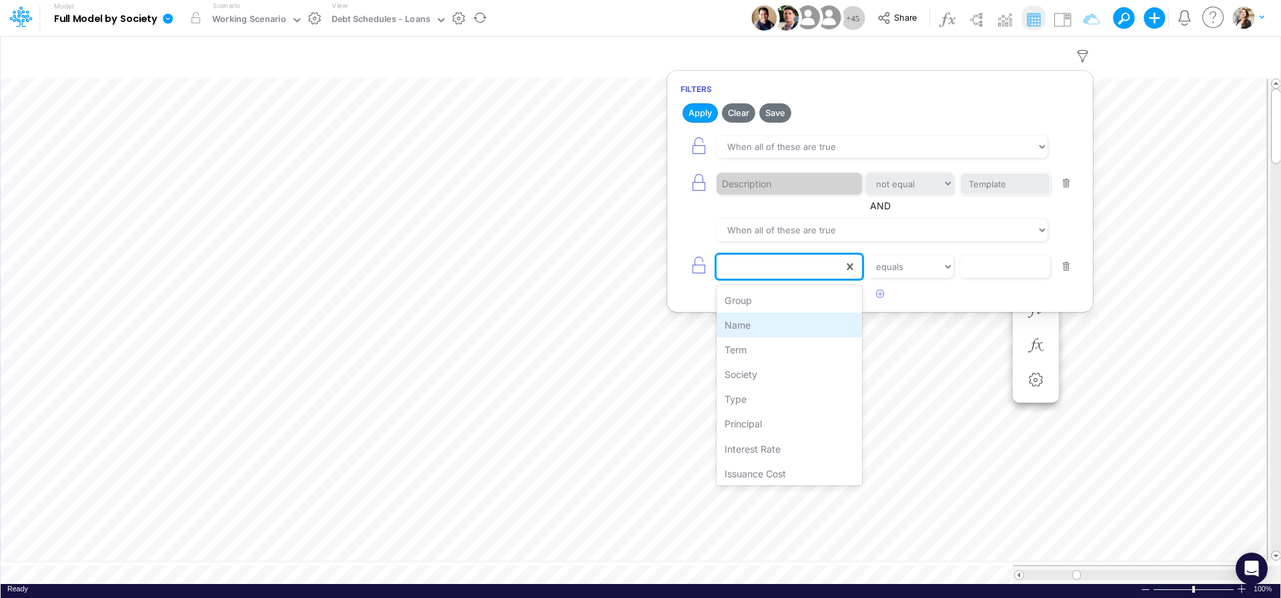
click at [765, 324] on div "Name" at bounding box center [788, 325] width 145 height 25
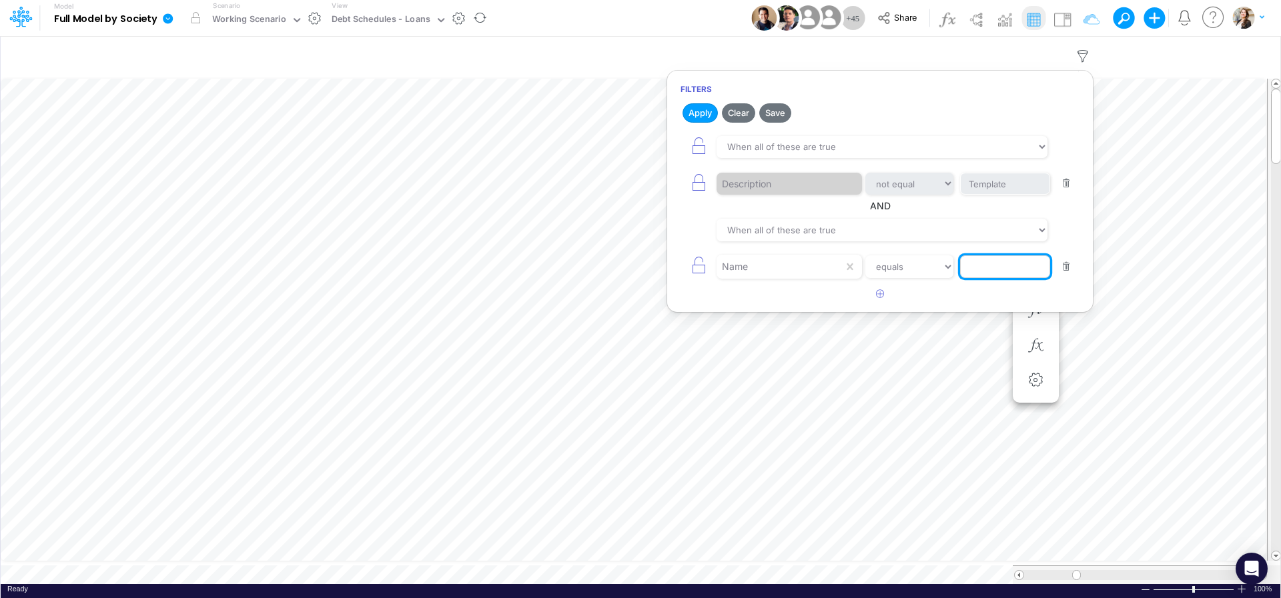
click at [985, 269] on input "text" at bounding box center [1005, 267] width 90 height 23
type input "Debt Balance"
click at [700, 116] on button "Apply" at bounding box center [699, 112] width 35 height 19
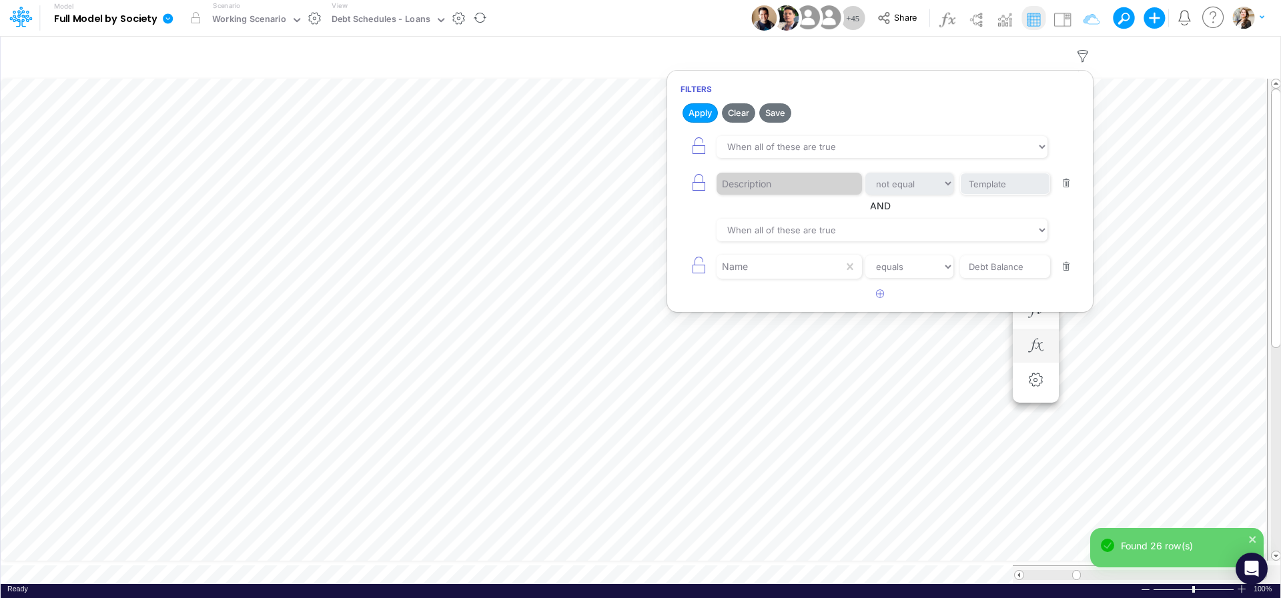
scroll to position [5, 43]
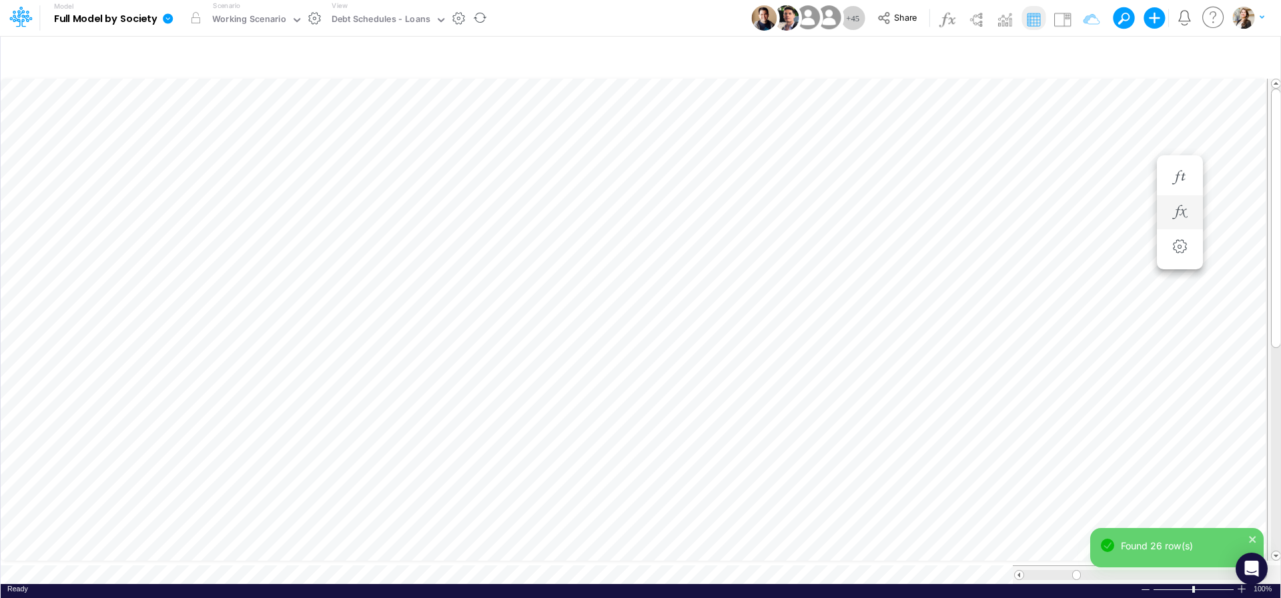
scroll to position [5, 3]
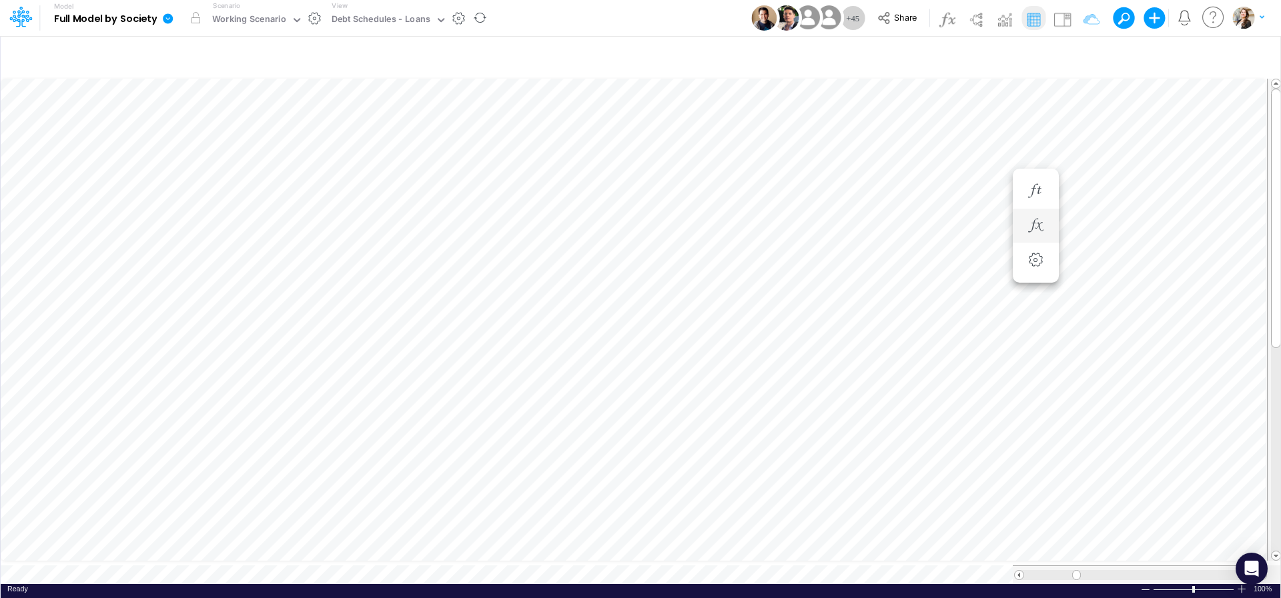
scroll to position [5, 3]
click at [1084, 56] on icon "button" at bounding box center [1083, 56] width 20 height 14
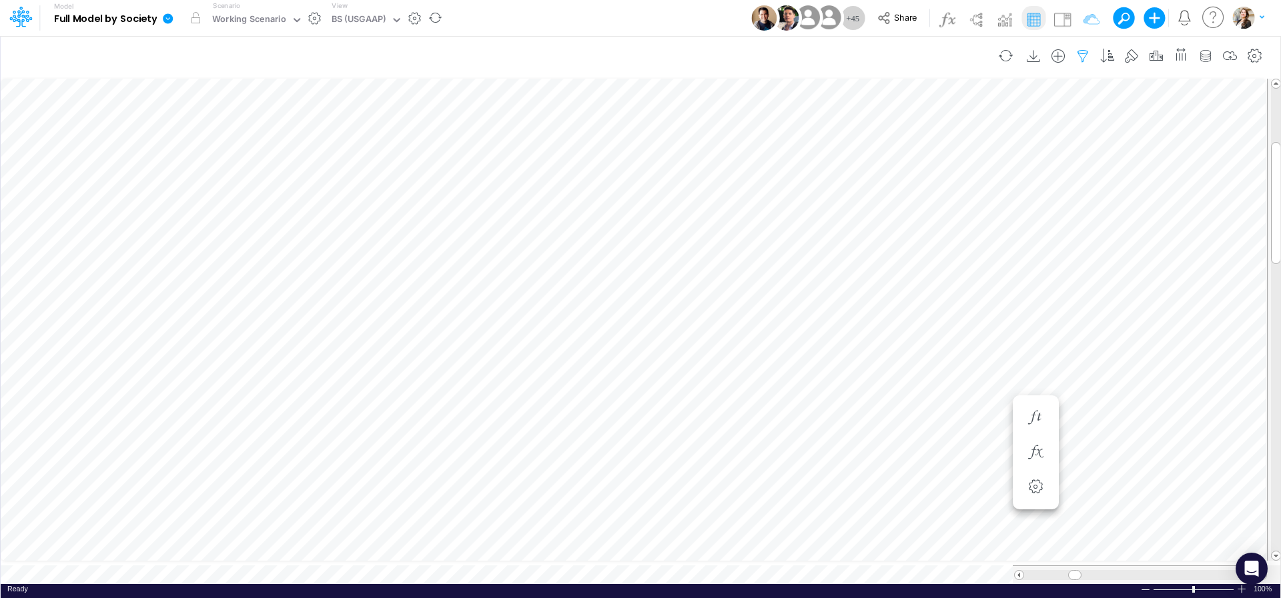
select select "tableSearchOR"
select select "notEqual"
select select "tableSearchOR"
select select "contains"
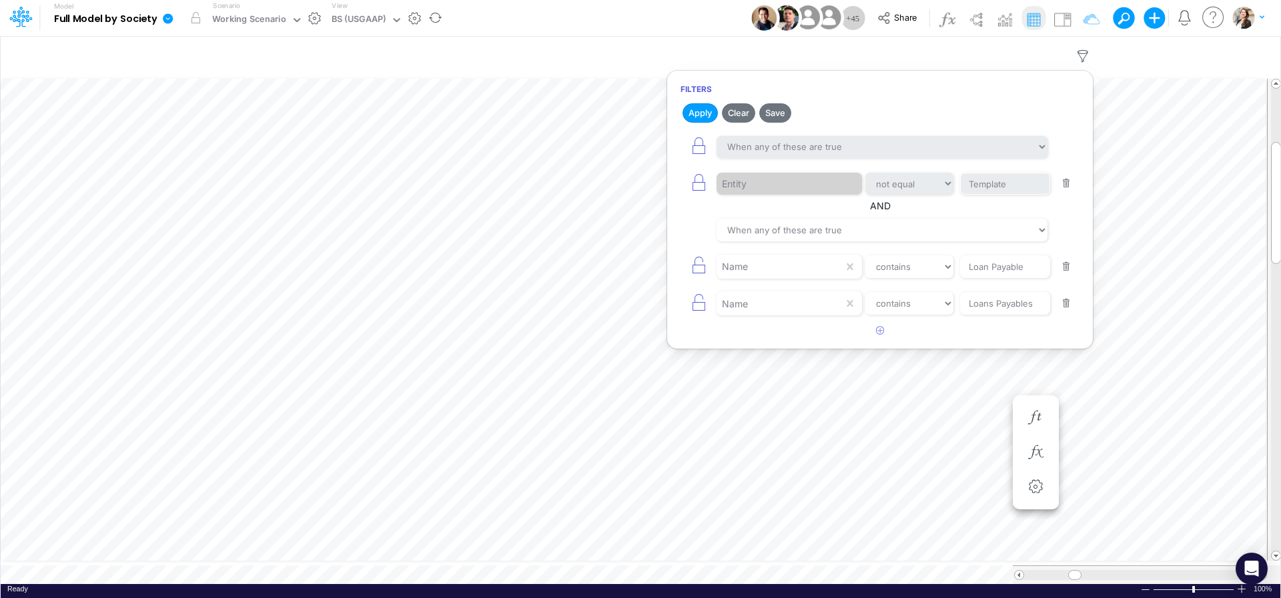
click at [1065, 272] on button "button" at bounding box center [1066, 267] width 26 height 18
type input "Loans Payables"
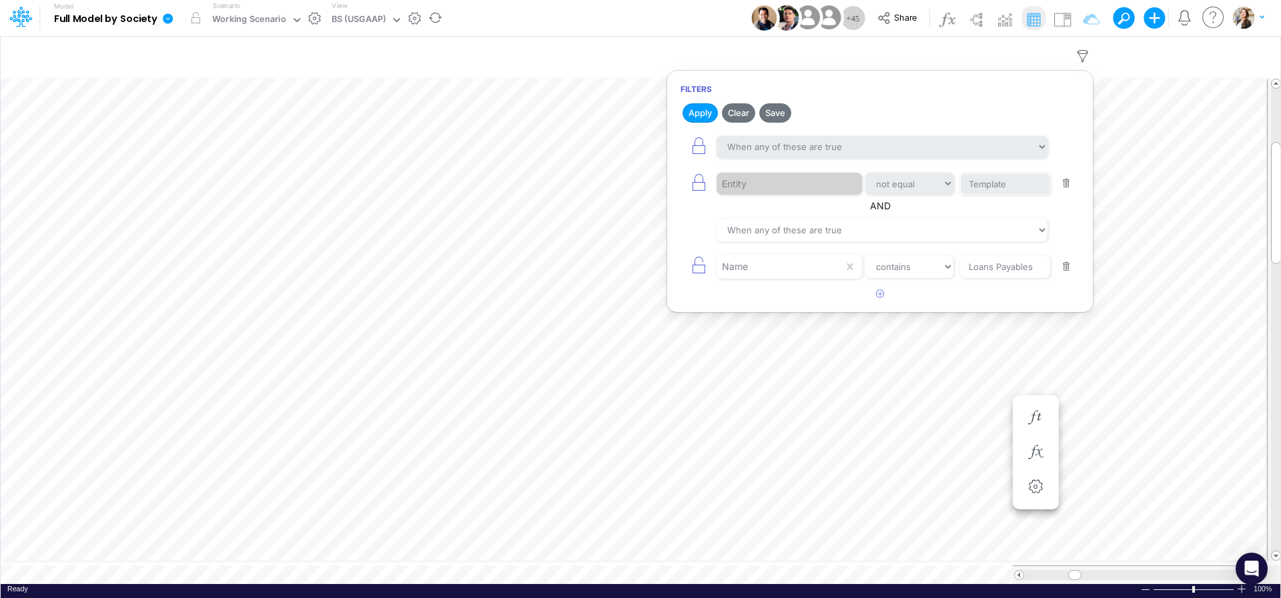
click at [1065, 272] on button "button" at bounding box center [1066, 267] width 26 height 18
click at [688, 108] on button "Apply" at bounding box center [699, 112] width 35 height 19
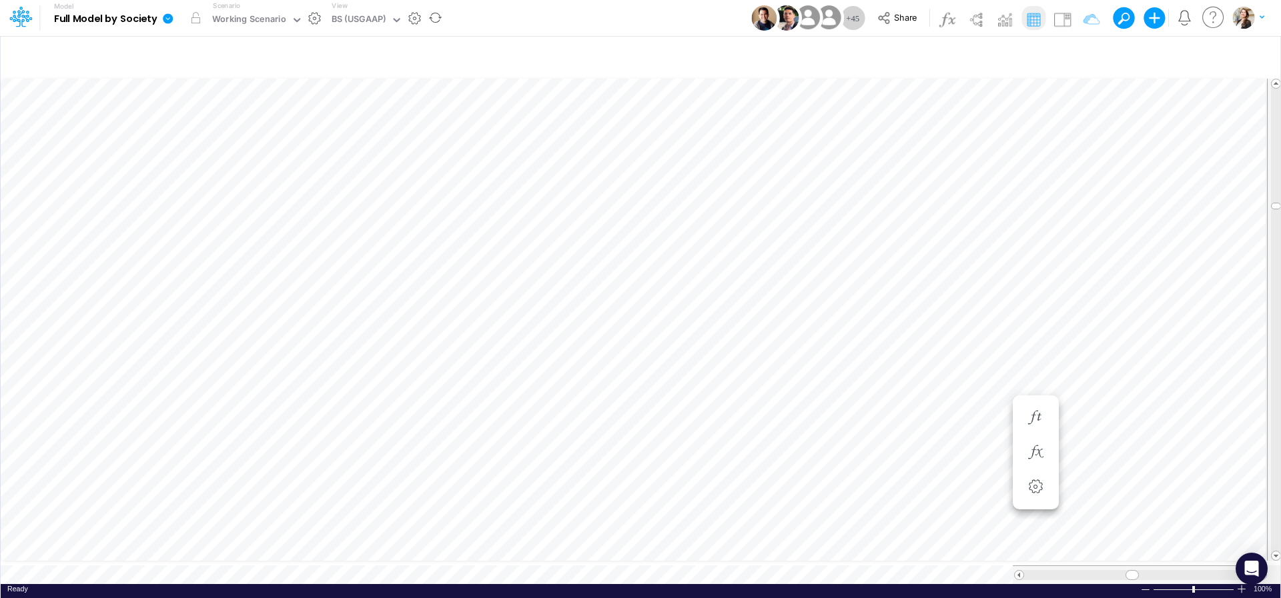
scroll to position [5, 45]
